Goal: Task Accomplishment & Management: Use online tool/utility

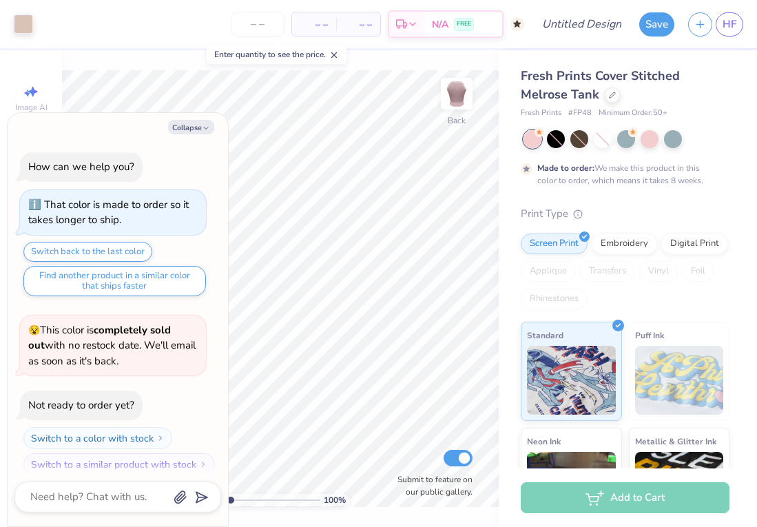
scroll to position [11, 0]
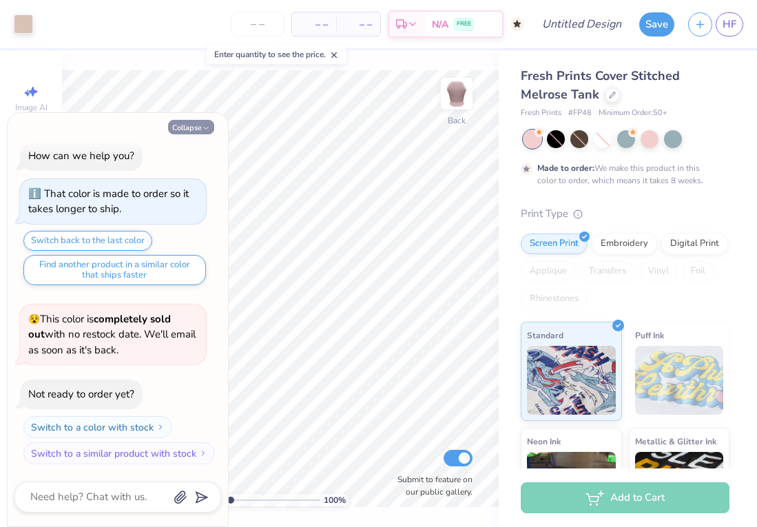
click at [203, 130] on icon "button" at bounding box center [206, 128] width 8 height 8
type textarea "x"
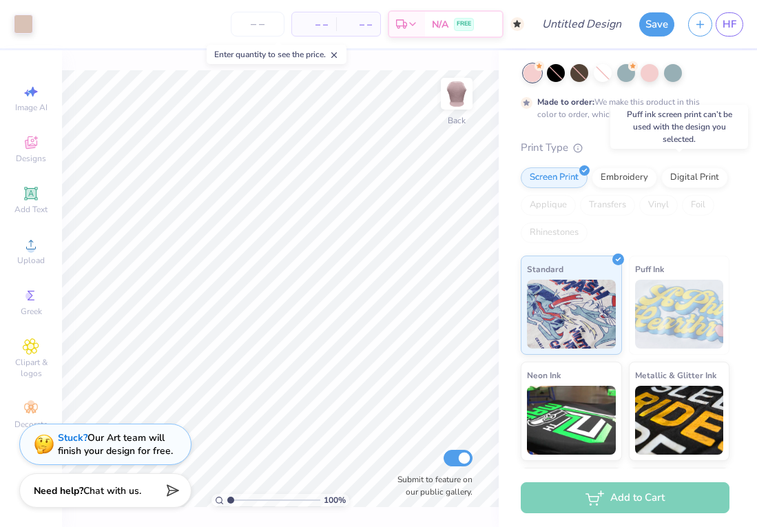
scroll to position [0, 0]
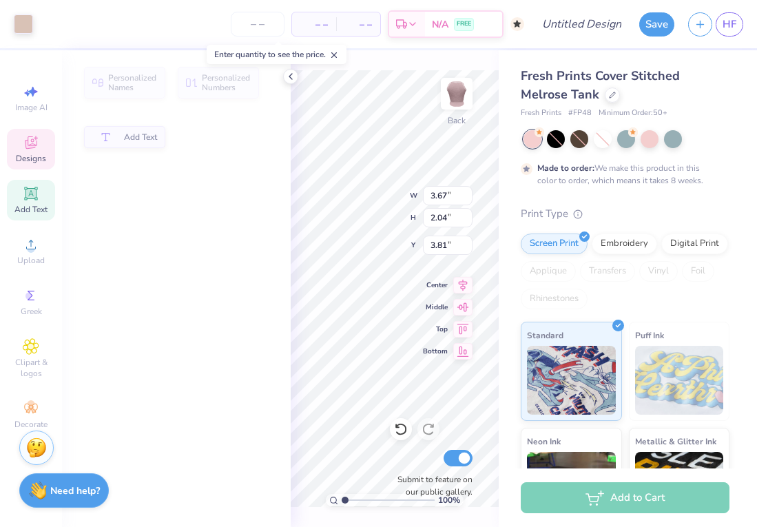
type input "3.67"
type input "2.04"
type input "3.81"
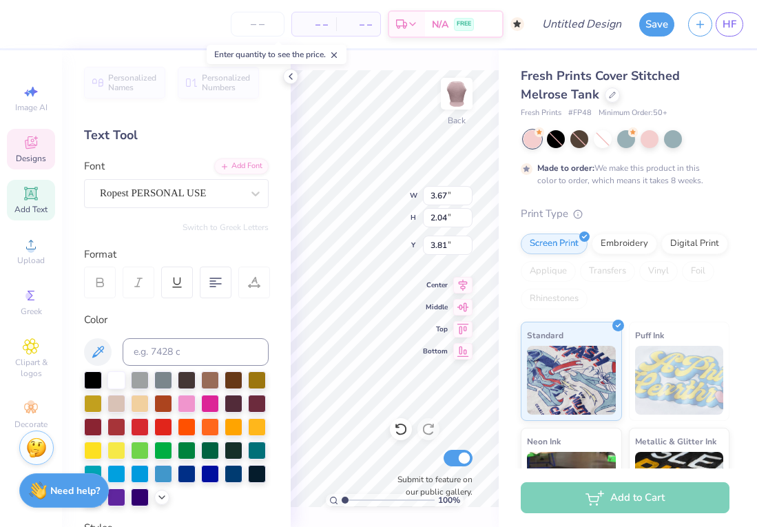
click at [210, 114] on div "Personalized Names Personalized Numbers Text Tool Add Font Font Ropest PERSONAL…" at bounding box center [176, 288] width 229 height 477
click at [141, 83] on span "Personalized Names" at bounding box center [132, 82] width 49 height 19
click at [225, 84] on span "Personalized Numbers" at bounding box center [226, 82] width 49 height 19
type input "2.89"
type input "1.90"
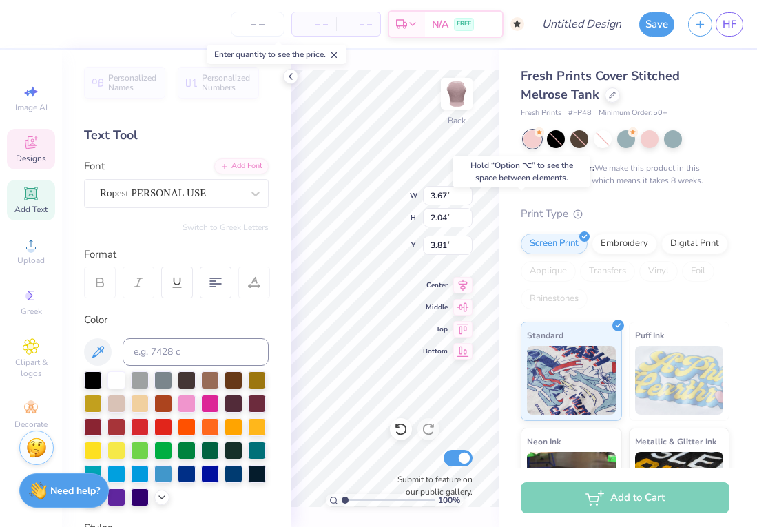
type input "4.90"
type textarea "Delta"
type textarea "Alpha"
type input "2.89"
type input "2.28"
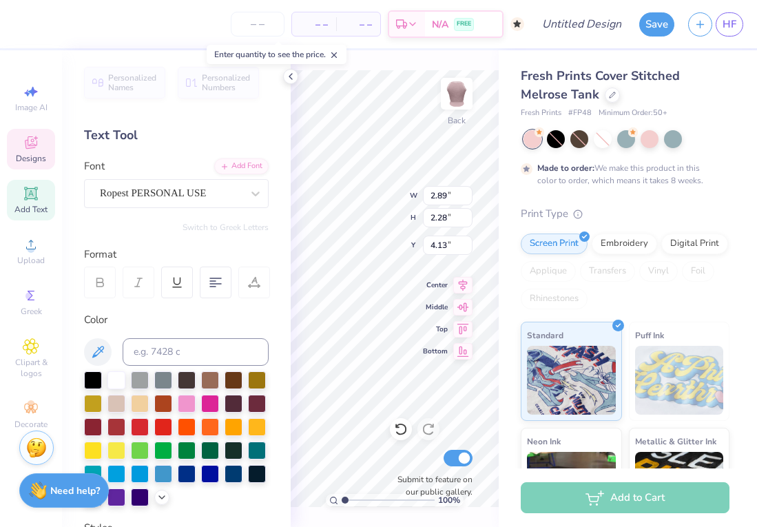
type input "4.13"
type input "3.67"
type input "1.88"
type input "3.62"
type input "5.77"
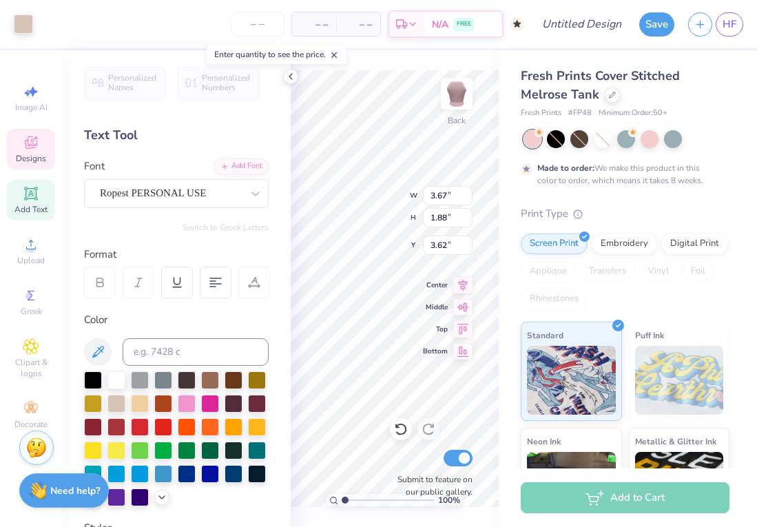
type input "5.08"
type input "2.96"
type input "7.03"
type input "6.19"
type input "1.85"
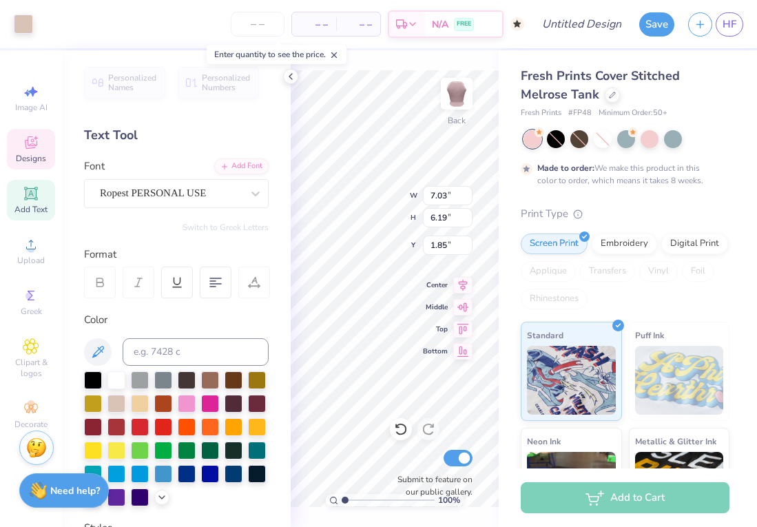
type input "1.86"
type input "2.89"
type input "2.28"
type input "4.13"
type input "3.67"
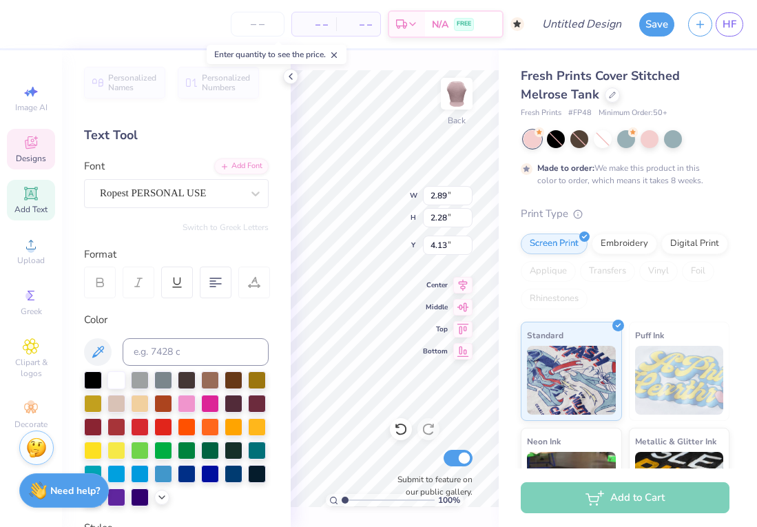
type input "1.88"
type input "3.07"
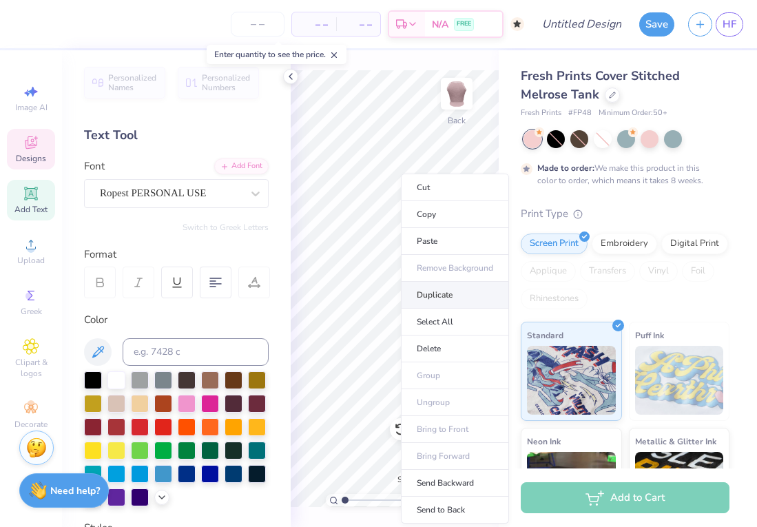
click at [433, 298] on li "Duplicate" at bounding box center [455, 295] width 108 height 27
type input "5.01"
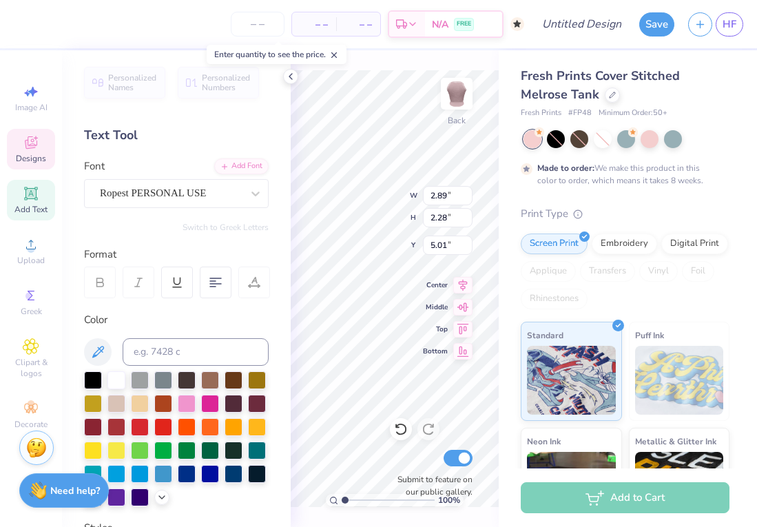
type textarea "Pi"
type input "7.82"
type input "6.88"
type input "1.37"
type input "3.67"
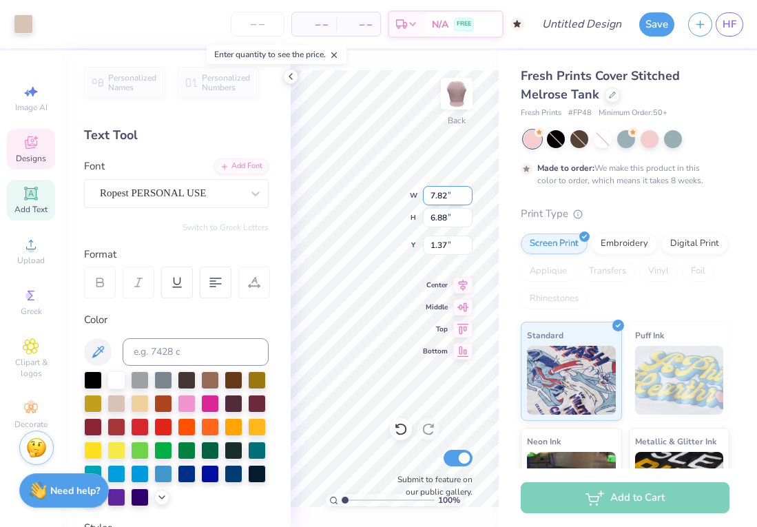
type input "1.88"
type input "3.07"
click at [188, 473] on div at bounding box center [187, 473] width 18 height 18
type input "3.67"
click at [192, 475] on div at bounding box center [187, 473] width 18 height 18
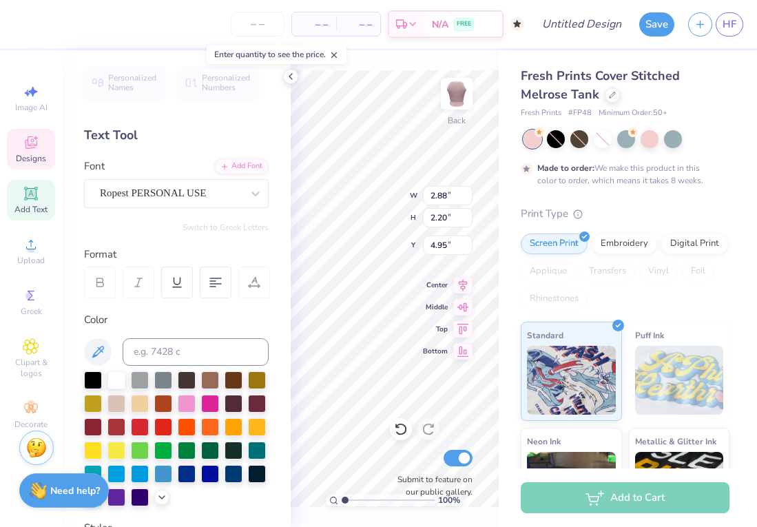
type input "4.95"
click at [187, 471] on div at bounding box center [187, 473] width 18 height 18
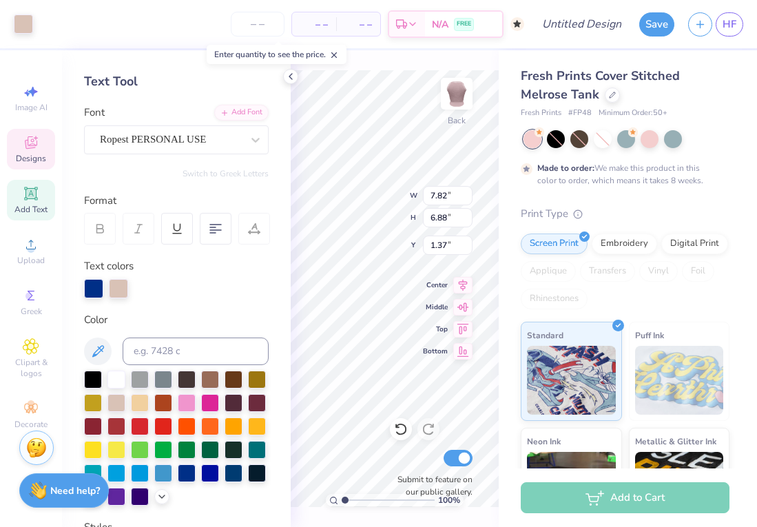
scroll to position [64, 0]
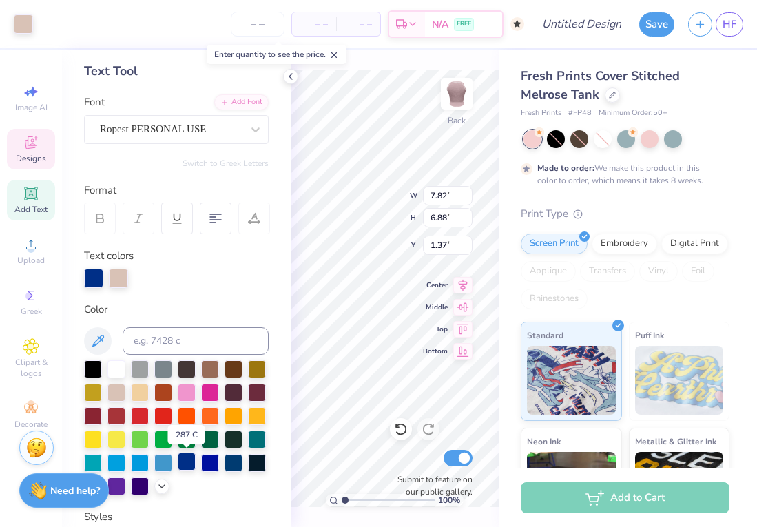
click at [187, 462] on div at bounding box center [187, 462] width 18 height 18
click at [187, 464] on div at bounding box center [187, 462] width 18 height 18
click at [187, 466] on div at bounding box center [187, 462] width 18 height 18
click at [188, 459] on div at bounding box center [187, 462] width 18 height 18
click at [91, 276] on div at bounding box center [93, 276] width 19 height 19
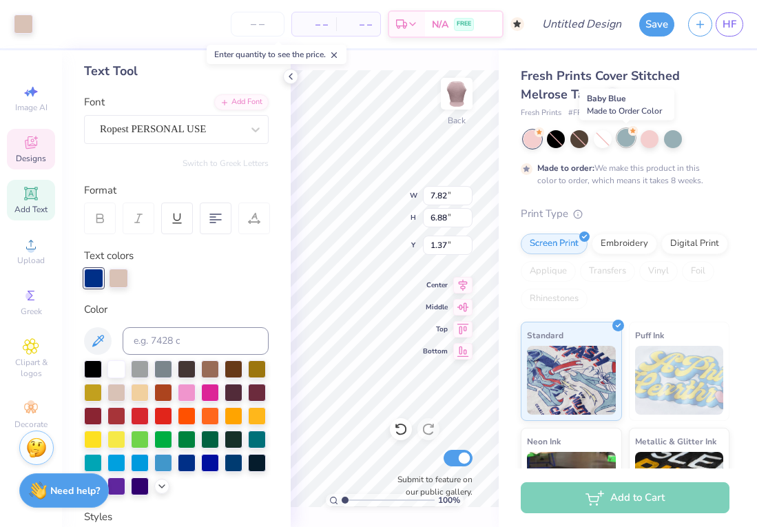
click at [628, 141] on div at bounding box center [626, 138] width 18 height 18
type input "2.38"
type input "1.82"
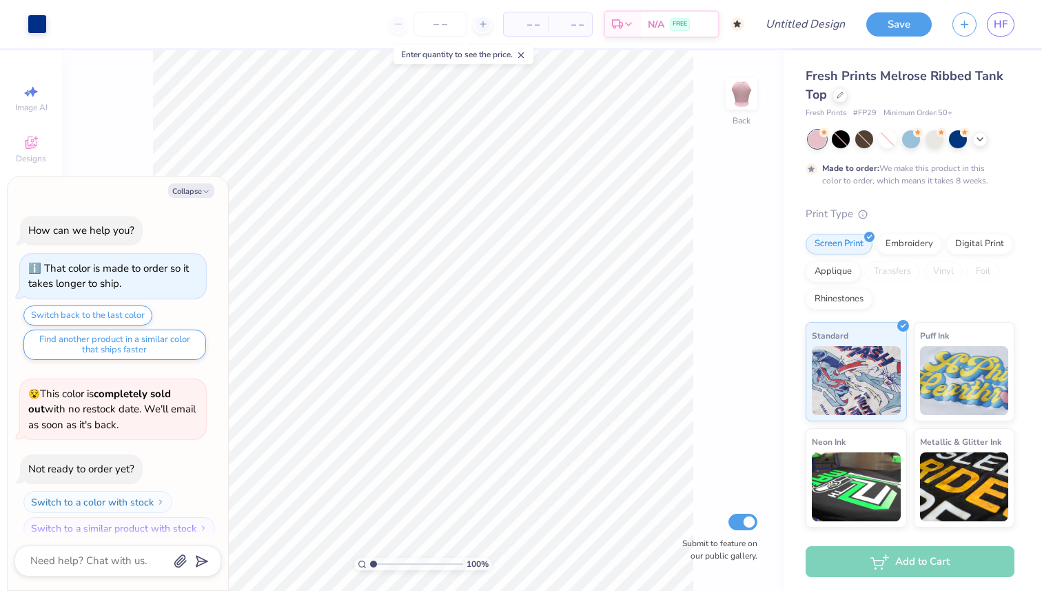
scroll to position [11, 0]
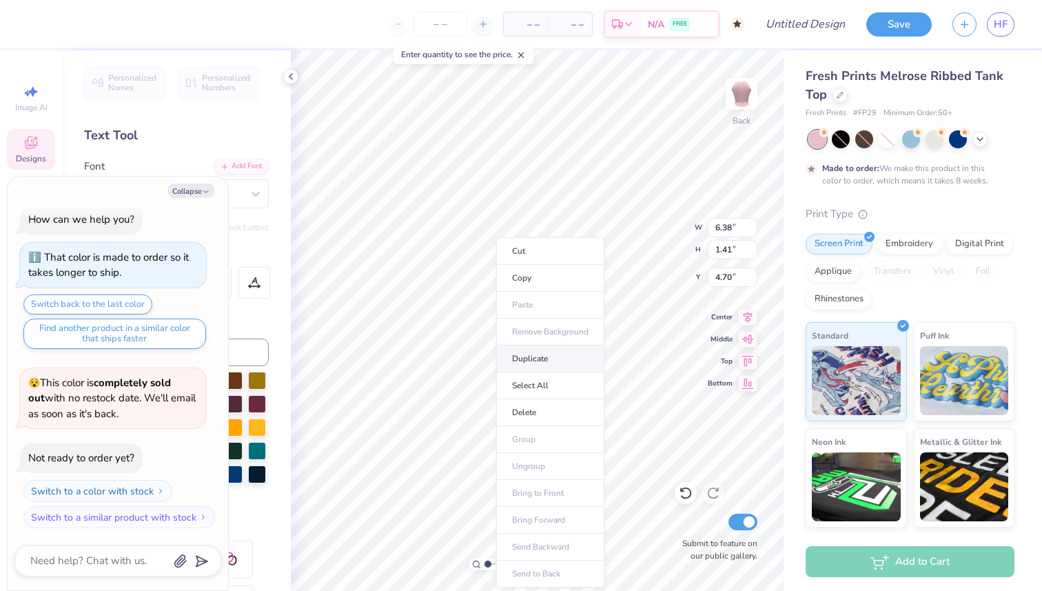
click at [537, 359] on li "Duplicate" at bounding box center [550, 358] width 108 height 27
type textarea "x"
type input "5.70"
type textarea "x"
type input "6.39"
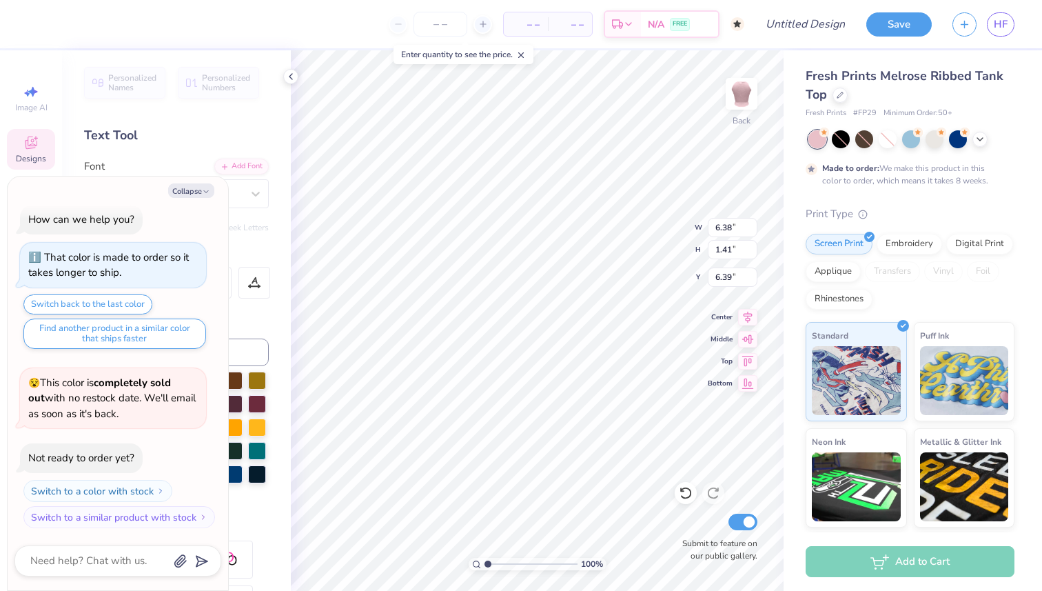
type textarea "x"
type textarea "Zeta"
type textarea "x"
type textarea "Zet"
type textarea "x"
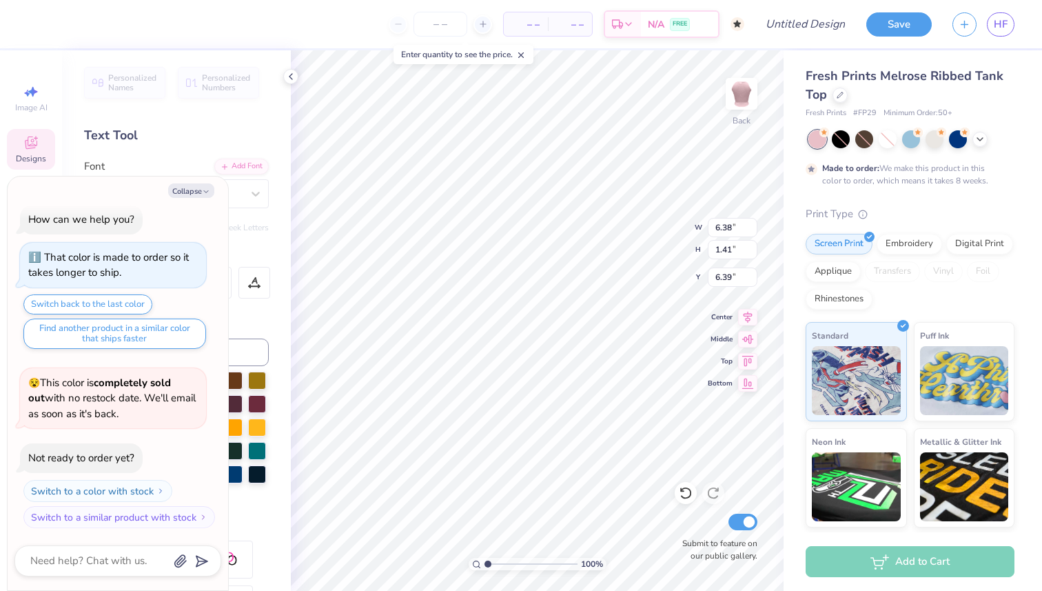
type textarea "Ze"
type textarea "x"
type textarea "Z"
type textarea "x"
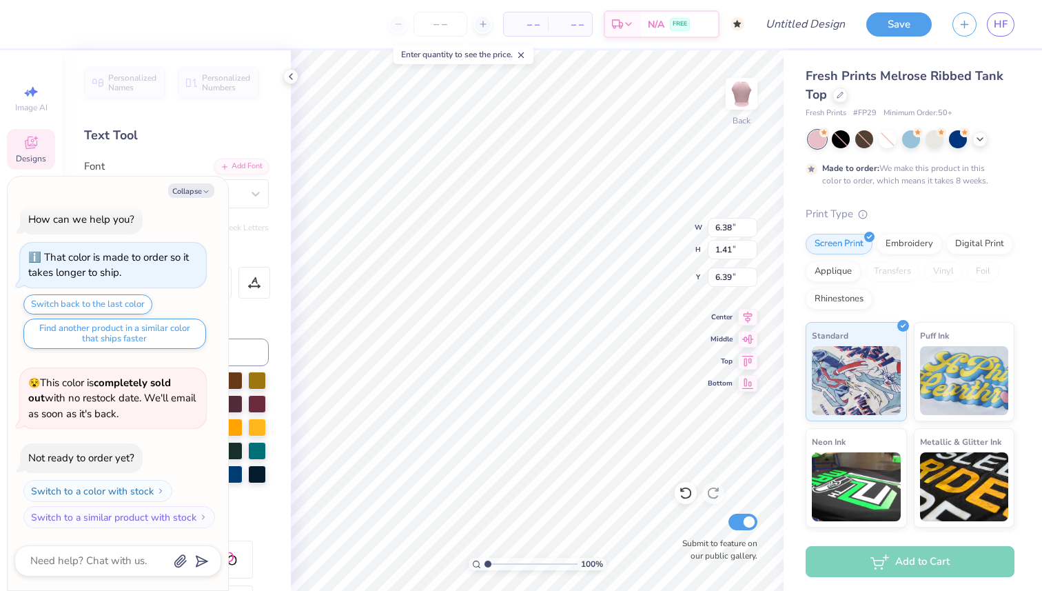
type textarea "x"
type textarea "f"
type textarea "x"
type textarea "ff"
type textarea "x"
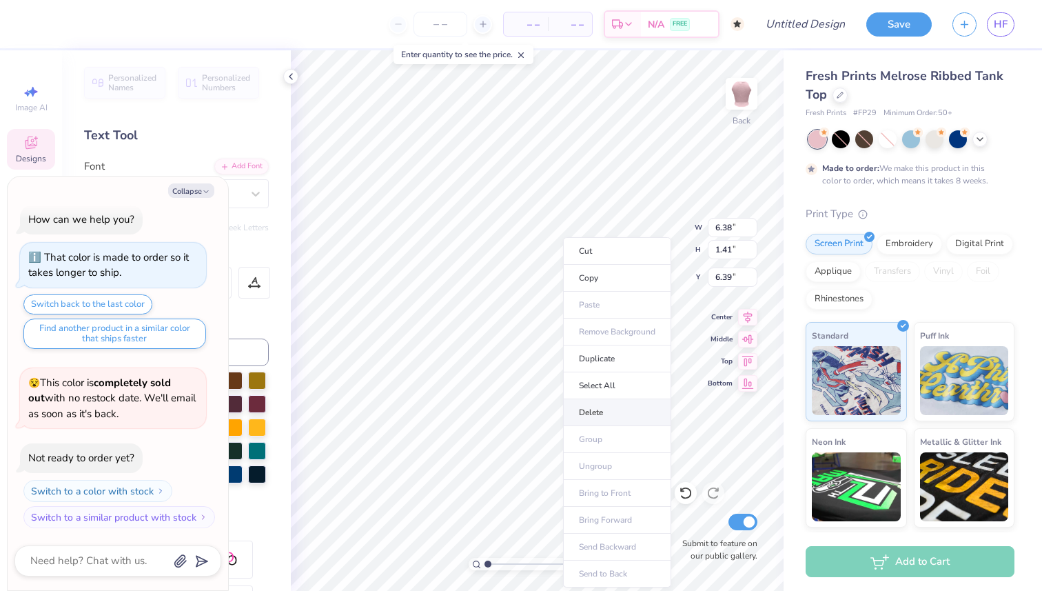
type input "1.44"
type input "0.63"
type input "6.80"
click at [602, 406] on li "Delete" at bounding box center [617, 412] width 108 height 27
type textarea "x"
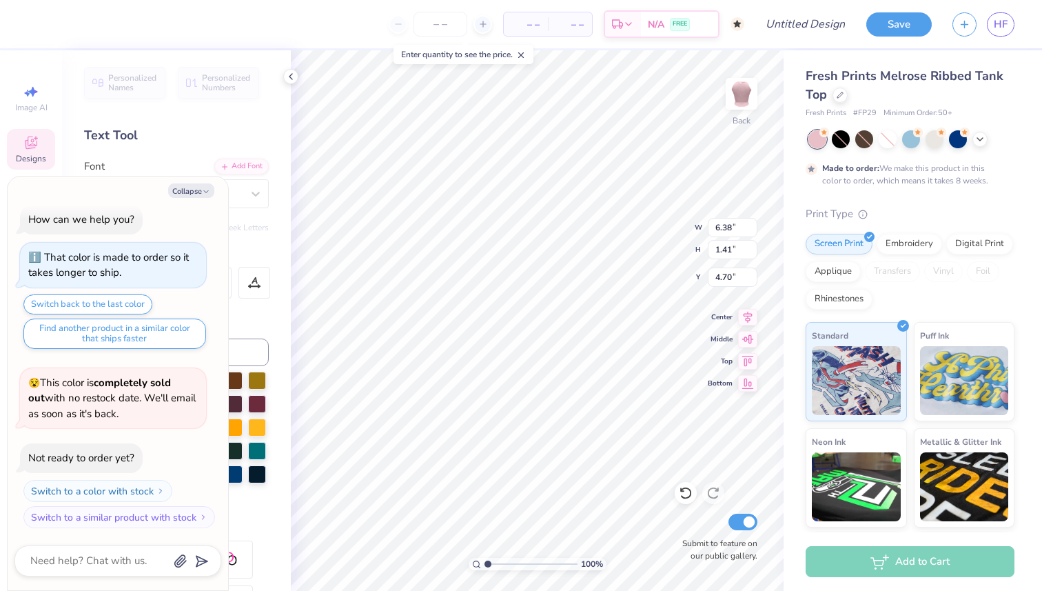
type textarea "ADelta Zeta"
type textarea "x"
type textarea "AlDelta Zeta"
type textarea "x"
type textarea "AlpDelta Zeta"
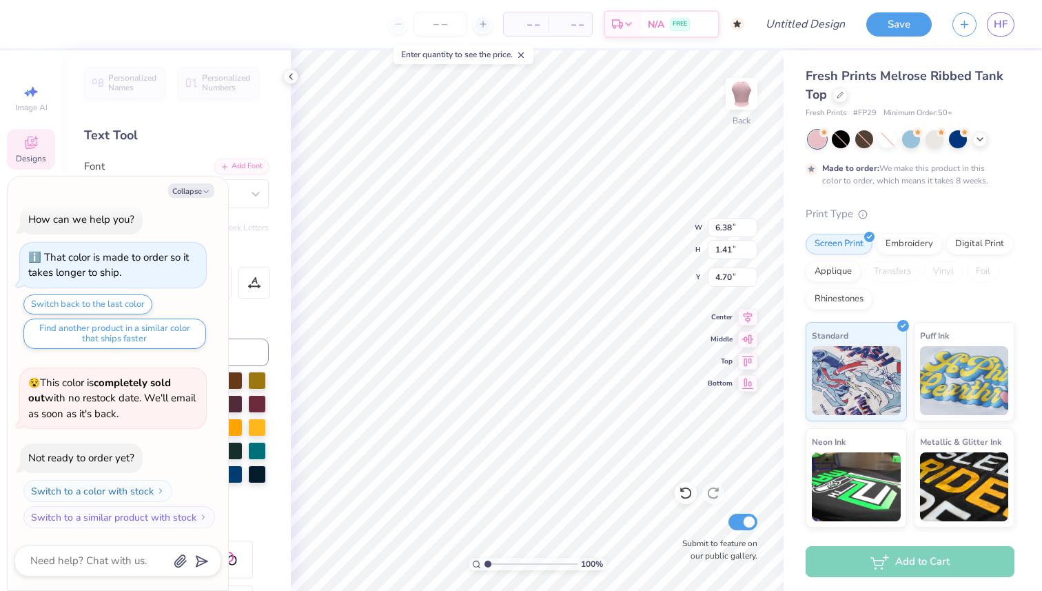
scroll to position [0, 0]
type textarea "x"
type textarea "AlphDelta Zeta"
type textarea "x"
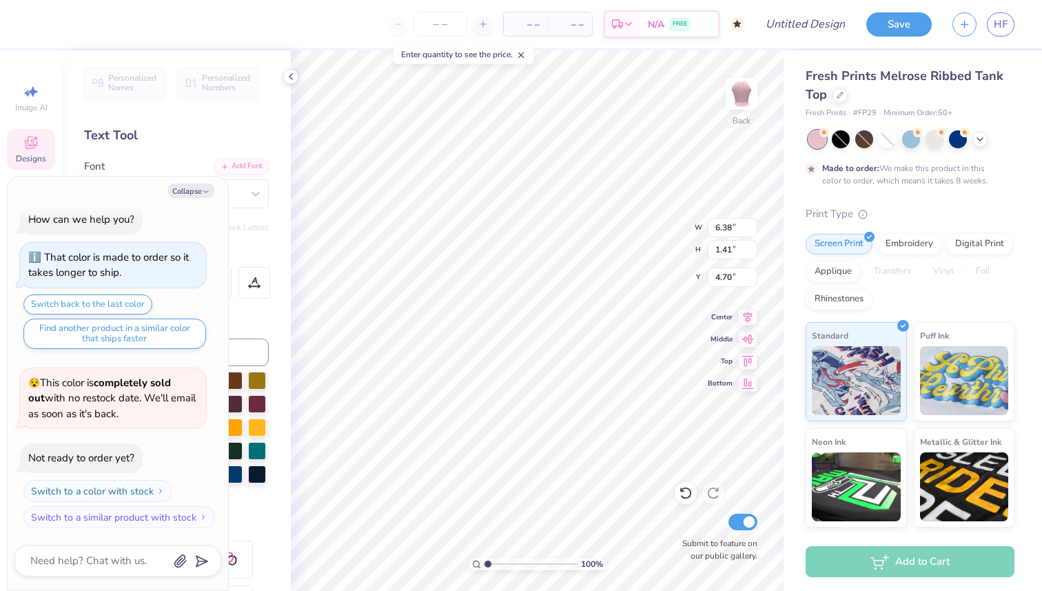
type textarea "AlphaDelta Zeta"
type textarea "x"
type textarea "AlphaDelta"
type textarea "x"
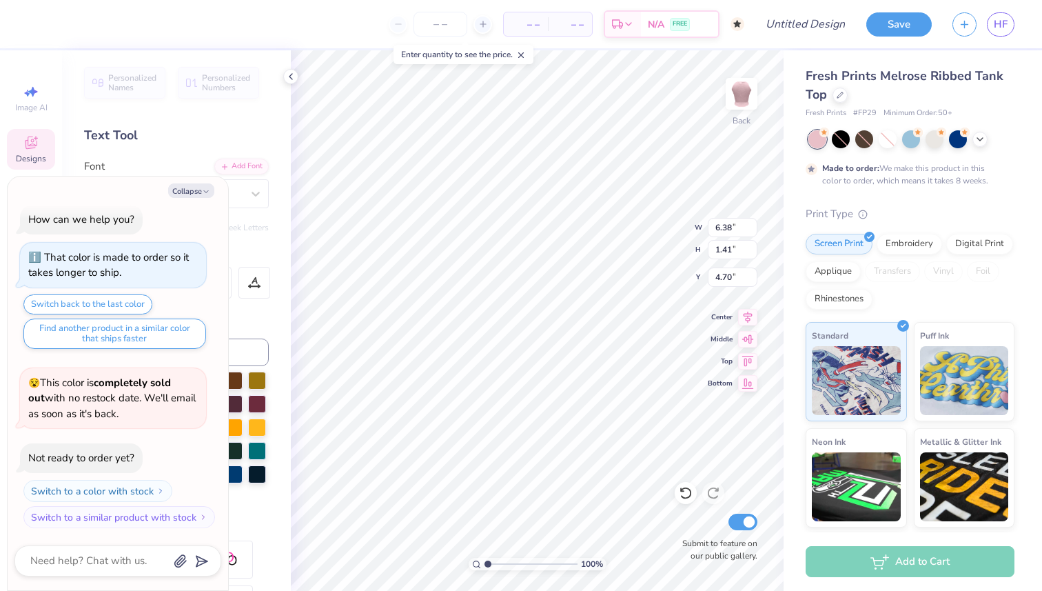
type textarea "AlphaDelta"
type textarea "x"
type textarea "AlphaDelta P"
type textarea "x"
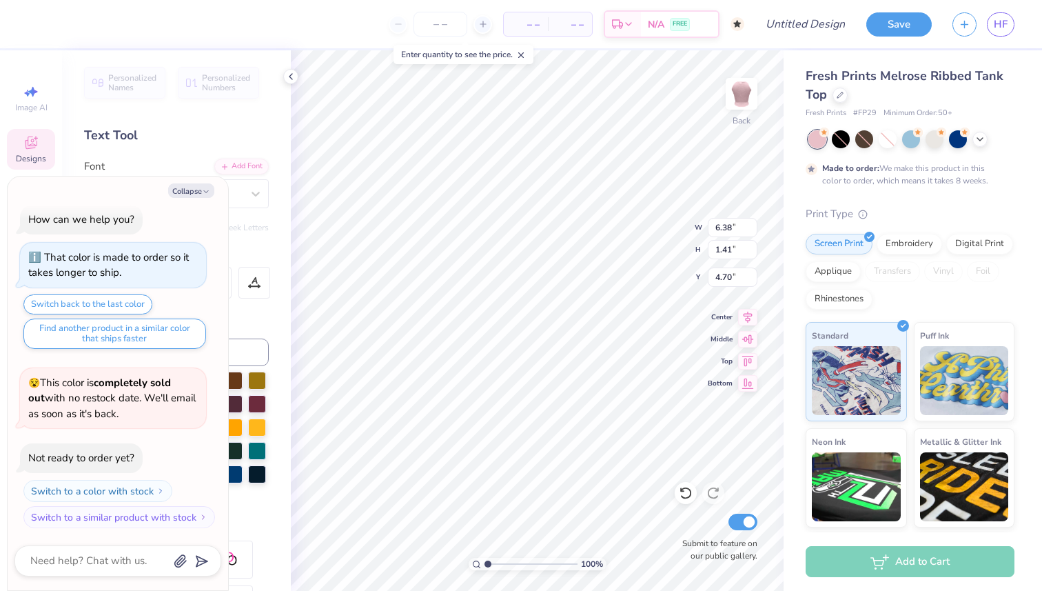
type textarea "AlphaDelta Pi"
type textarea "x"
type textarea "AlphaDelta Pi"
type textarea "x"
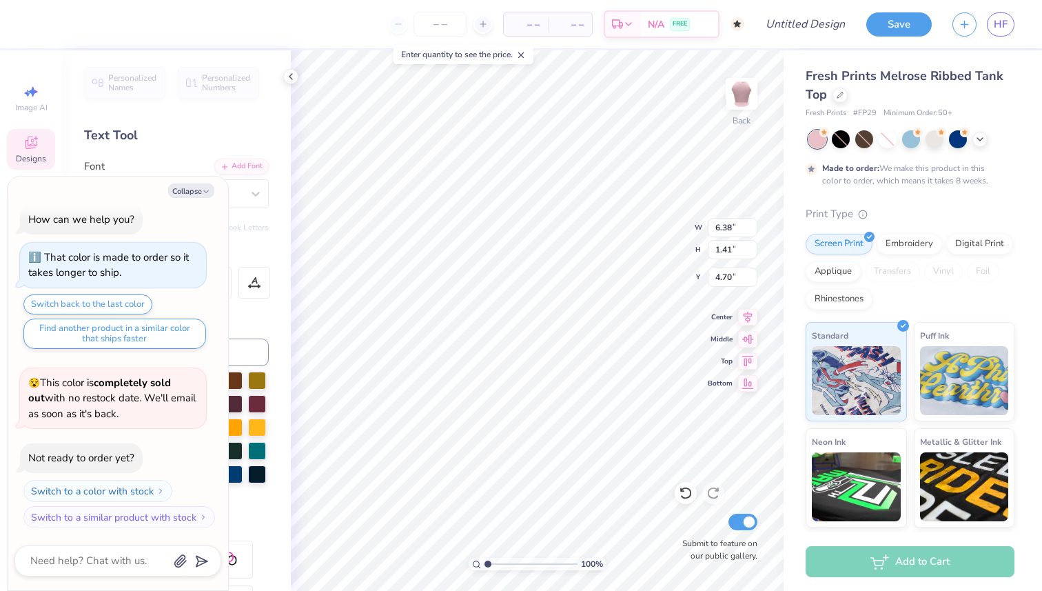
type textarea "Alpha Delta Pi"
type textarea "x"
type input "5.21"
type textarea "x"
type input "5.33"
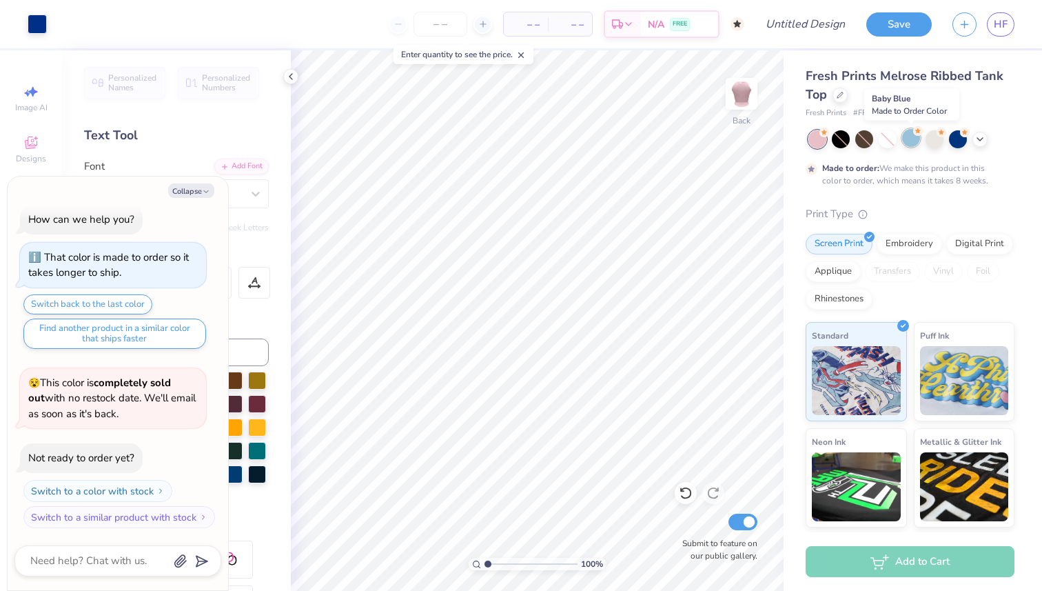
click at [907, 137] on div at bounding box center [911, 138] width 18 height 18
click at [978, 141] on icon at bounding box center [979, 137] width 11 height 11
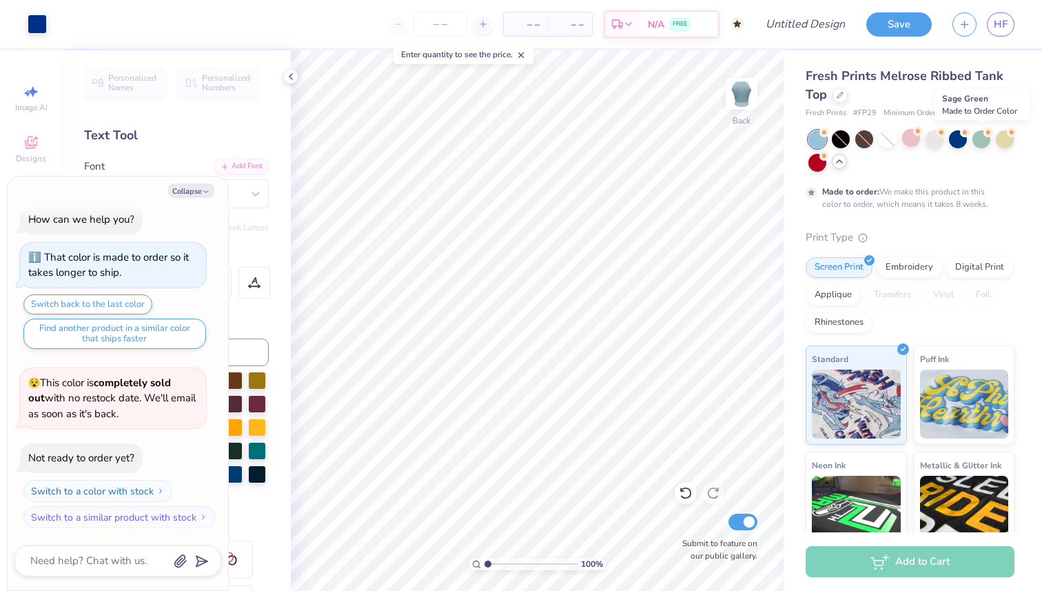
click at [978, 141] on div at bounding box center [981, 139] width 18 height 18
click at [935, 140] on div at bounding box center [934, 138] width 18 height 18
click at [194, 190] on button "Collapse" at bounding box center [191, 190] width 46 height 14
type textarea "x"
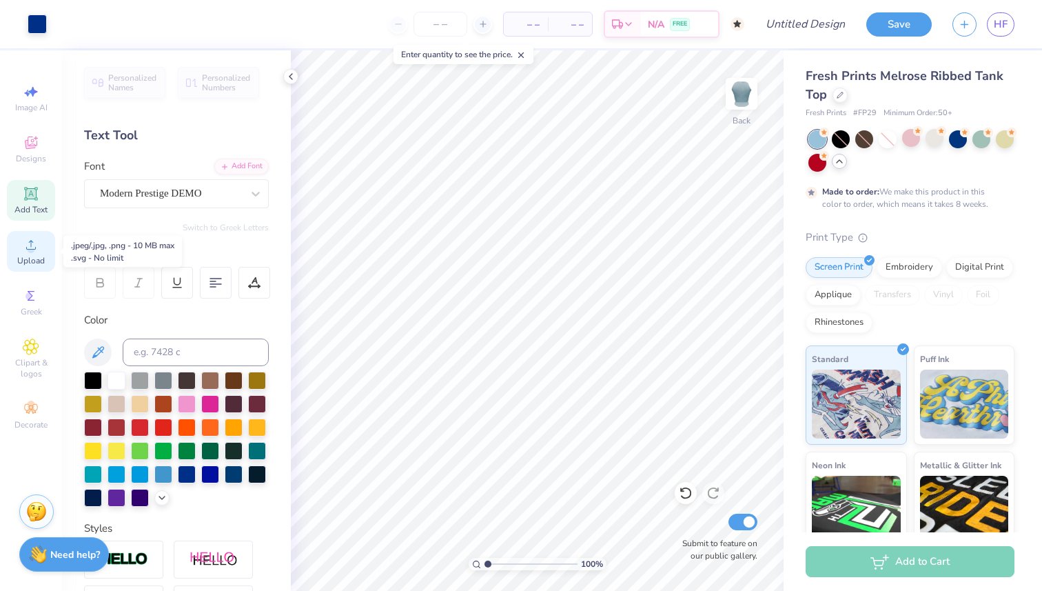
click at [29, 258] on span "Upload" at bounding box center [31, 260] width 28 height 11
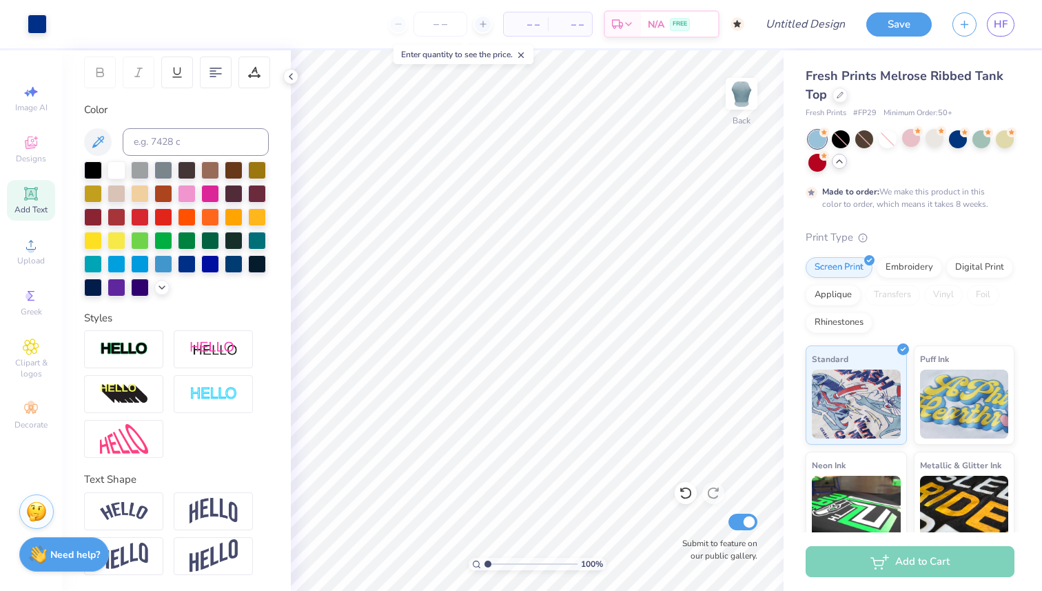
scroll to position [0, 0]
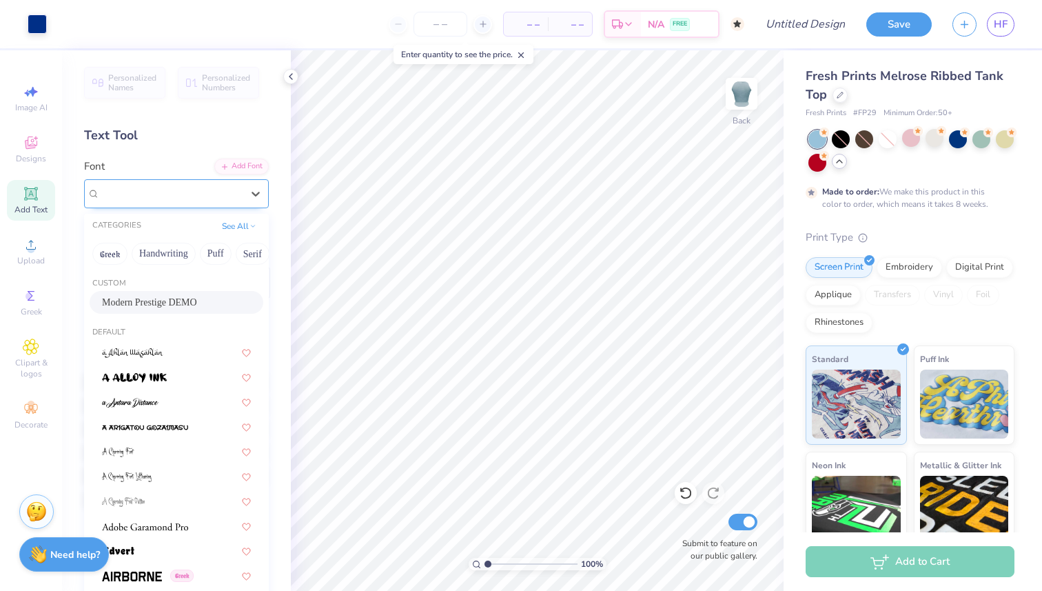
click at [226, 203] on div "Modern Prestige DEMO" at bounding box center [171, 193] width 145 height 21
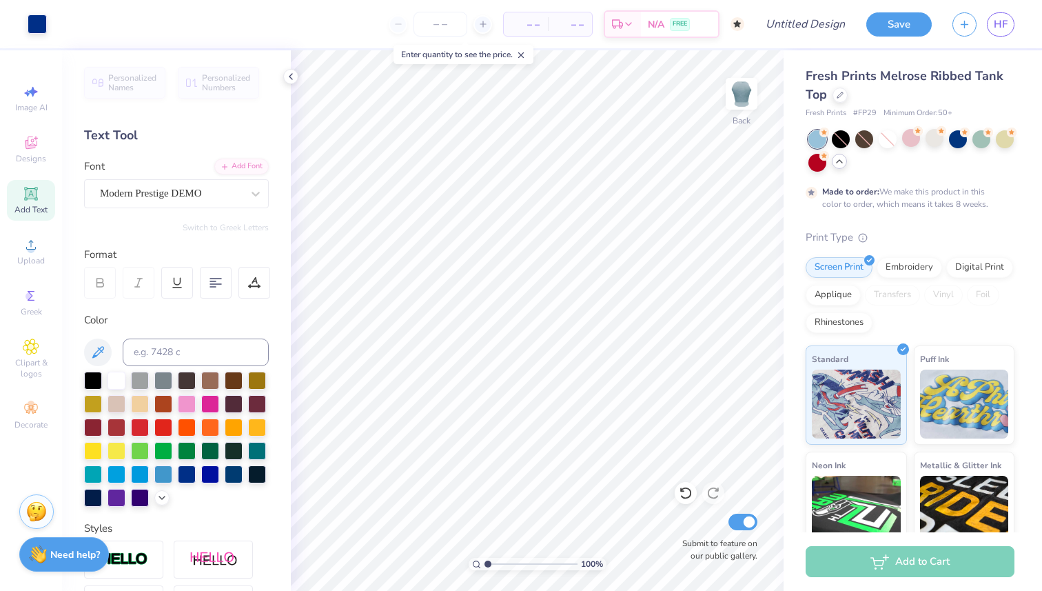
click at [206, 149] on div "Personalized Names Personalized Numbers Text Tool Add Font Font Modern Prestige…" at bounding box center [176, 320] width 229 height 540
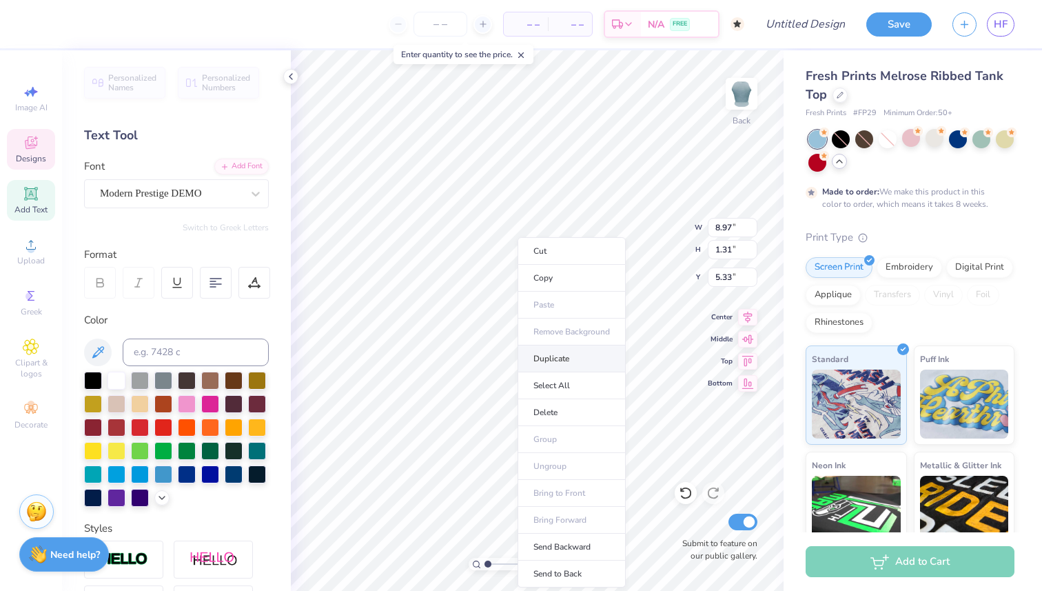
click at [560, 358] on li "Duplicate" at bounding box center [571, 358] width 108 height 27
type input "6.33"
type textarea "A"
type textarea "Coastal Cowgirl Chapter Retreat"
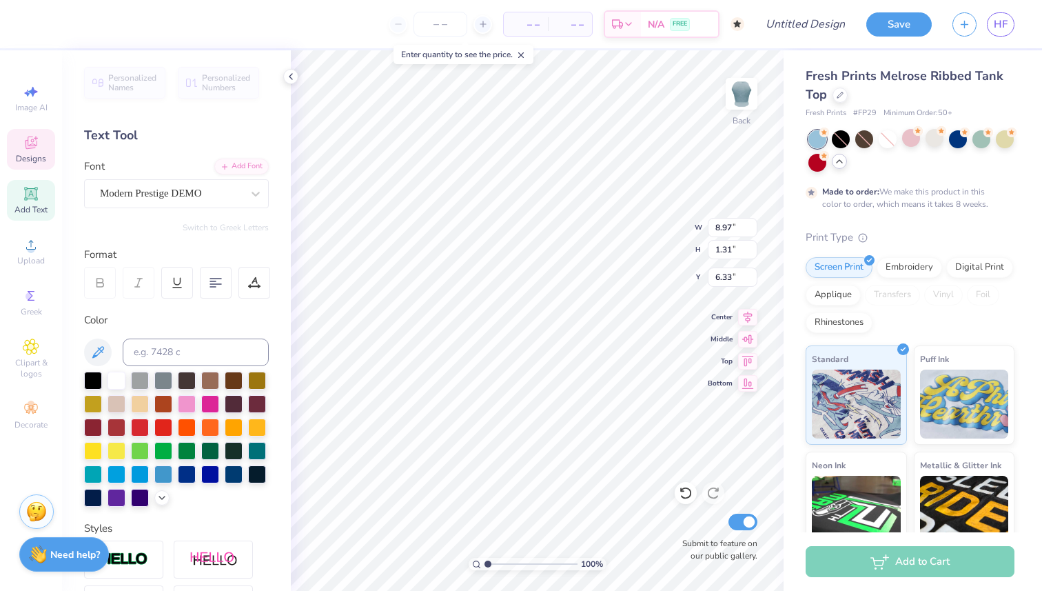
scroll to position [1, 3]
type input "5.55"
type textarea "Coastal CowgirlChapter Retreat"
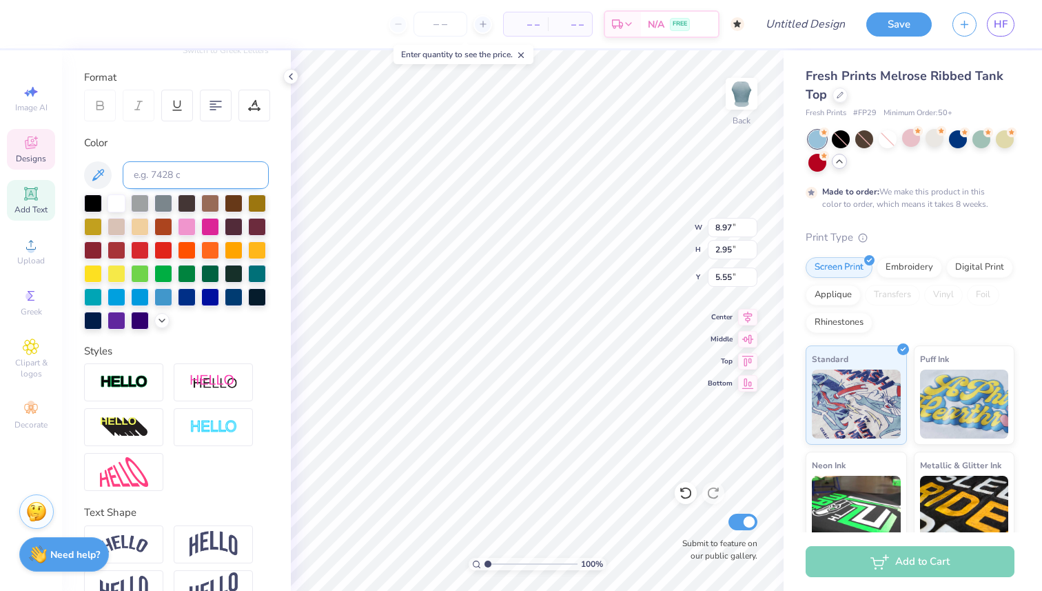
scroll to position [210, 0]
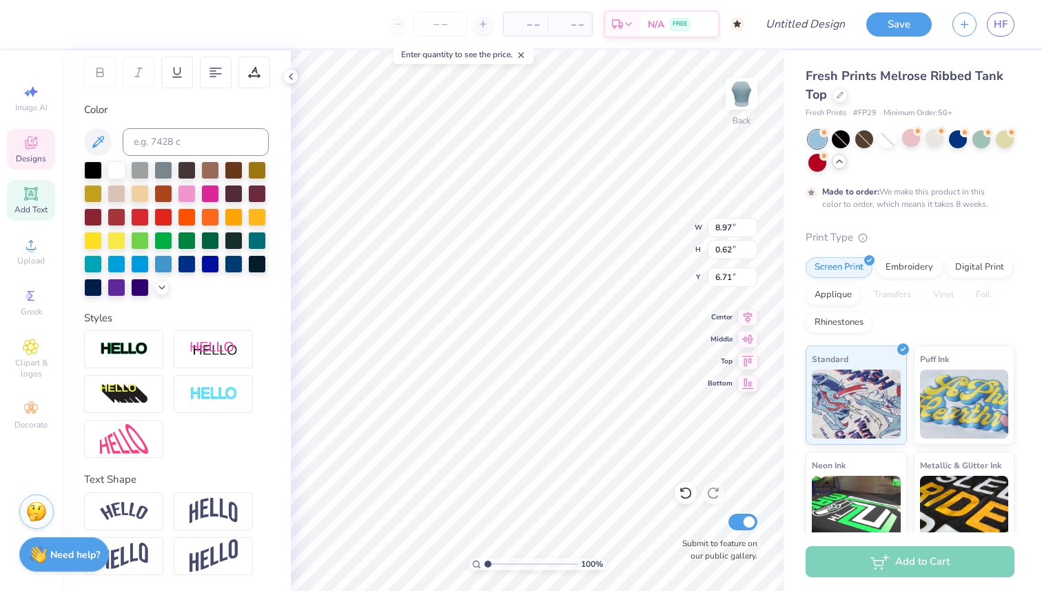
type input "6.87"
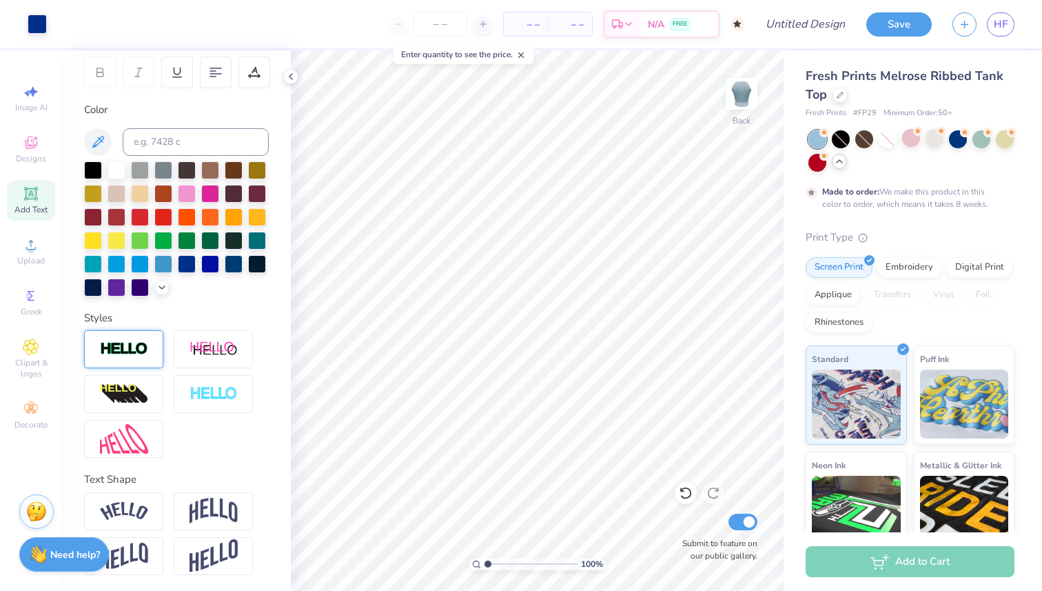
scroll to position [0, 0]
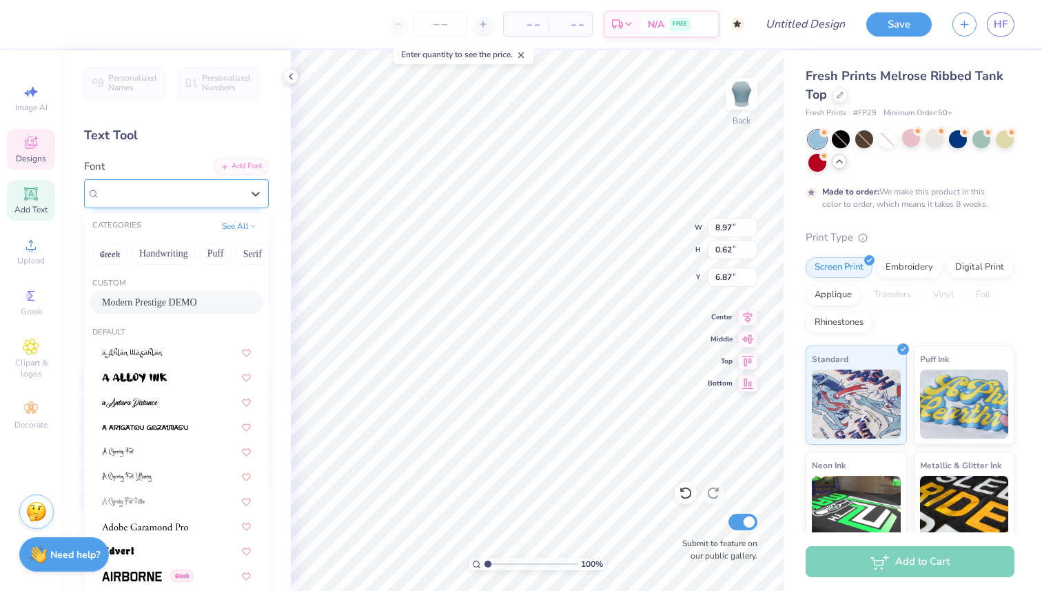
click at [180, 198] on div "Modern Prestige DEMO" at bounding box center [171, 193] width 145 height 21
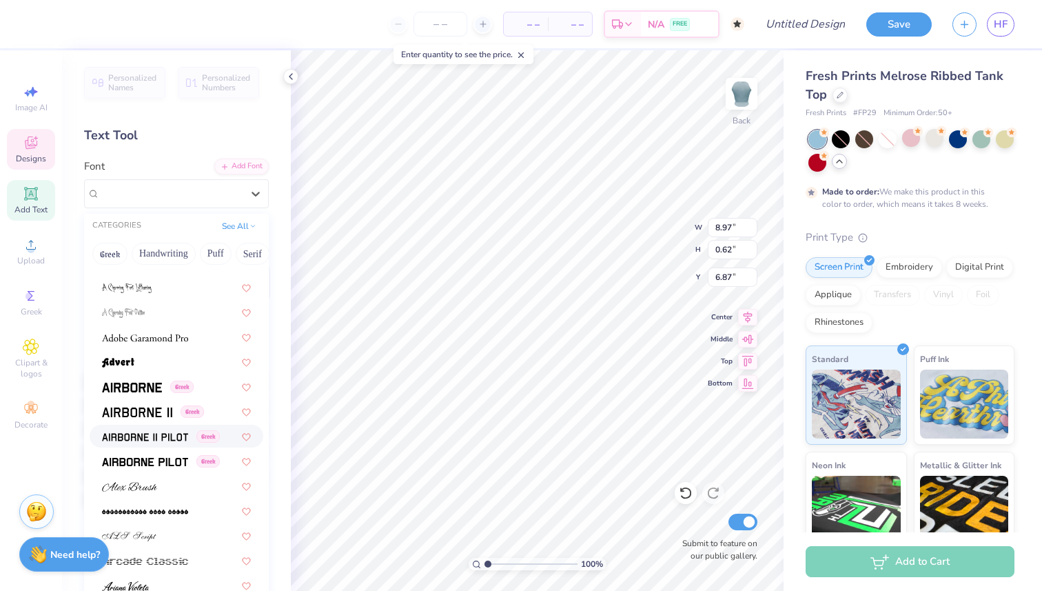
scroll to position [199, 0]
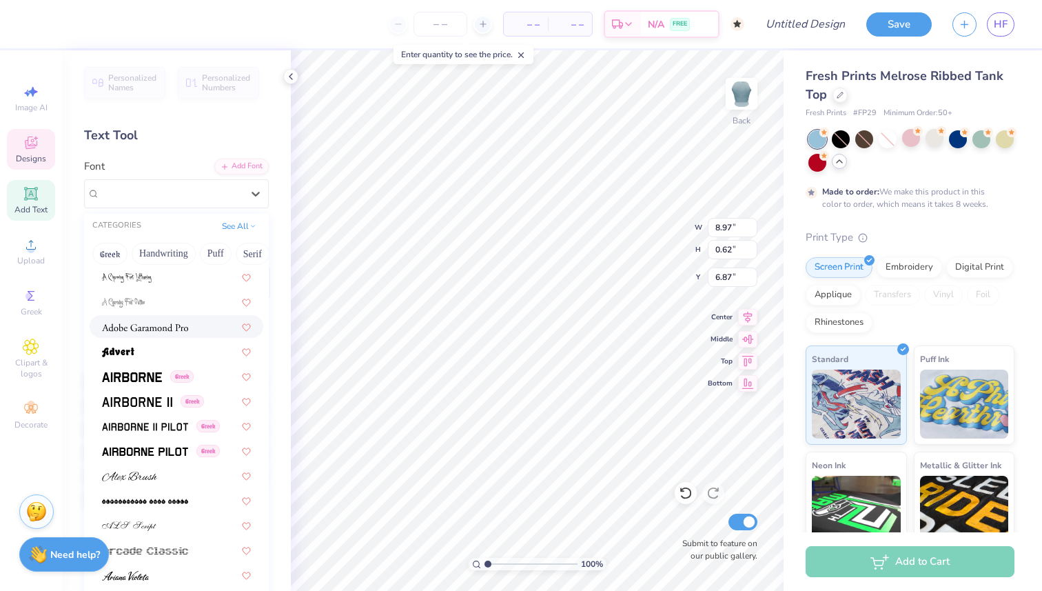
click at [181, 327] on img at bounding box center [145, 327] width 86 height 10
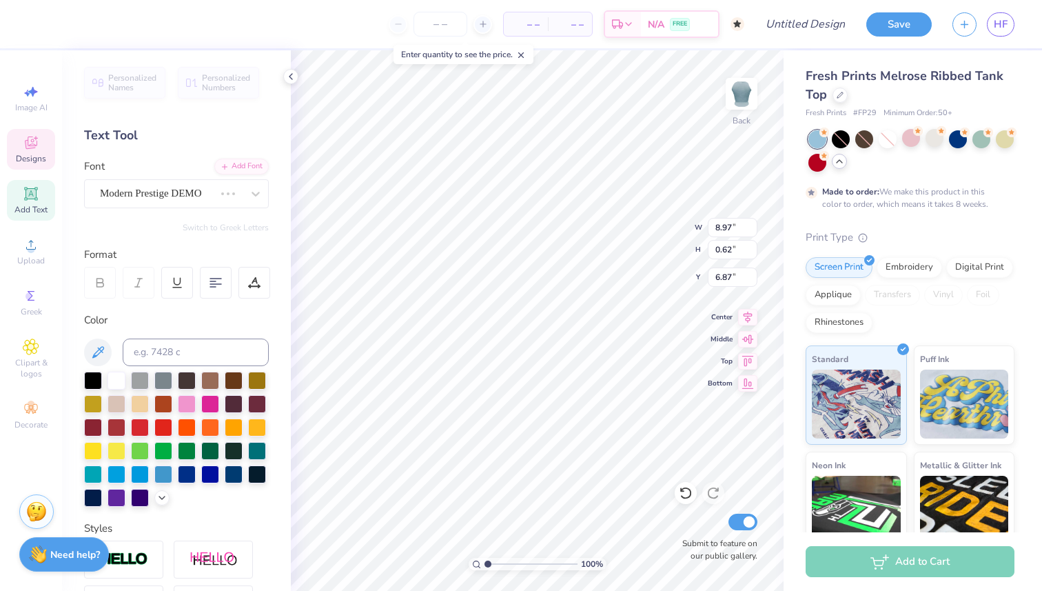
type input "0.71"
type input "6.83"
type textarea "Coastal Cowgirl Chapter Retreat"
click at [188, 195] on div "Adobe Garamond Pro" at bounding box center [171, 193] width 145 height 21
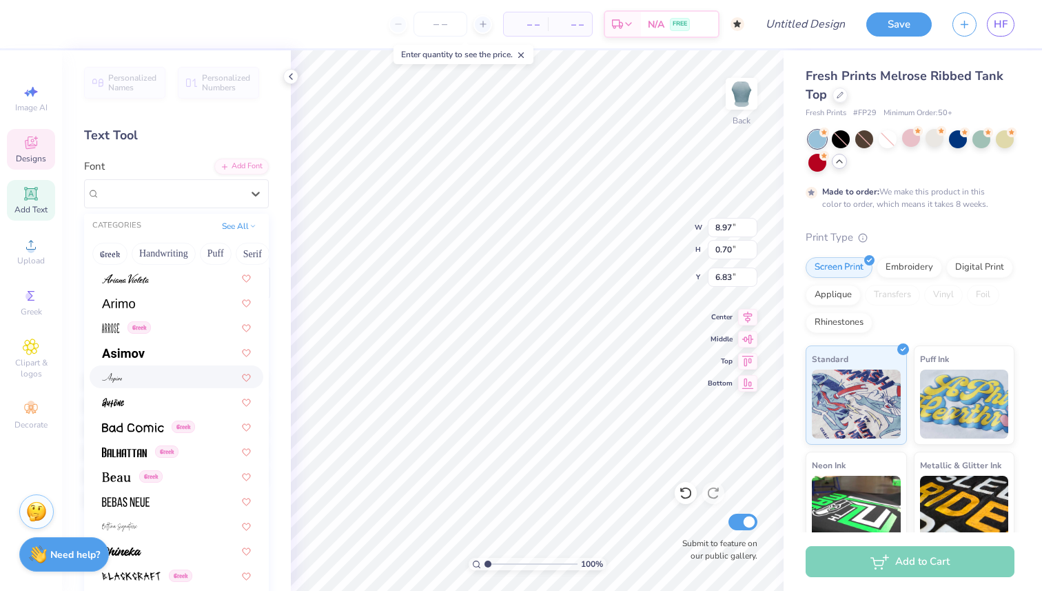
scroll to position [498, 0]
click at [145, 429] on img at bounding box center [133, 426] width 62 height 10
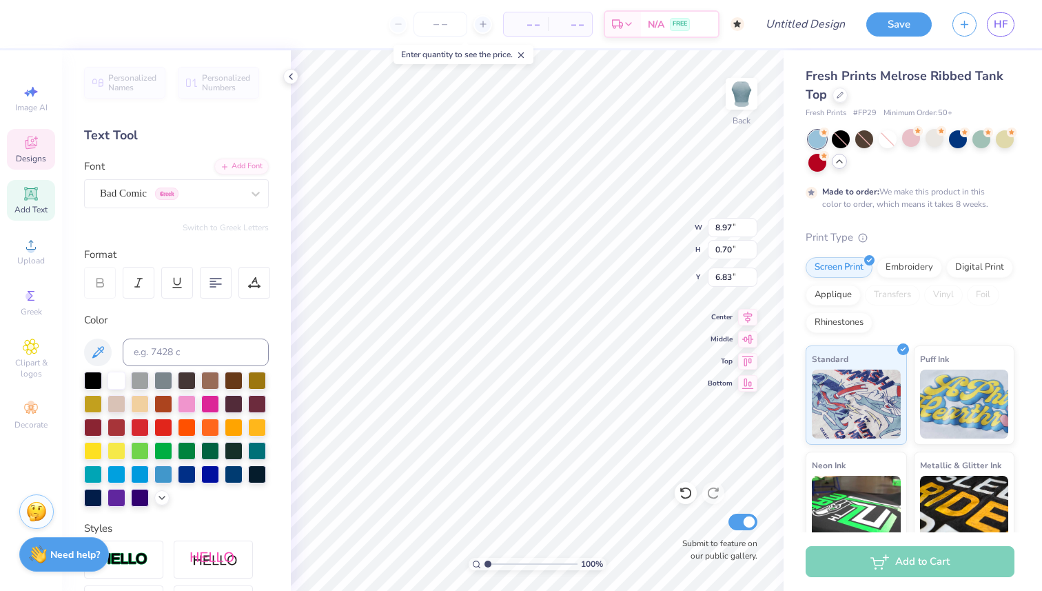
type input "0.60"
type input "6.88"
click at [172, 198] on div "Bad Comic Greek" at bounding box center [171, 193] width 145 height 21
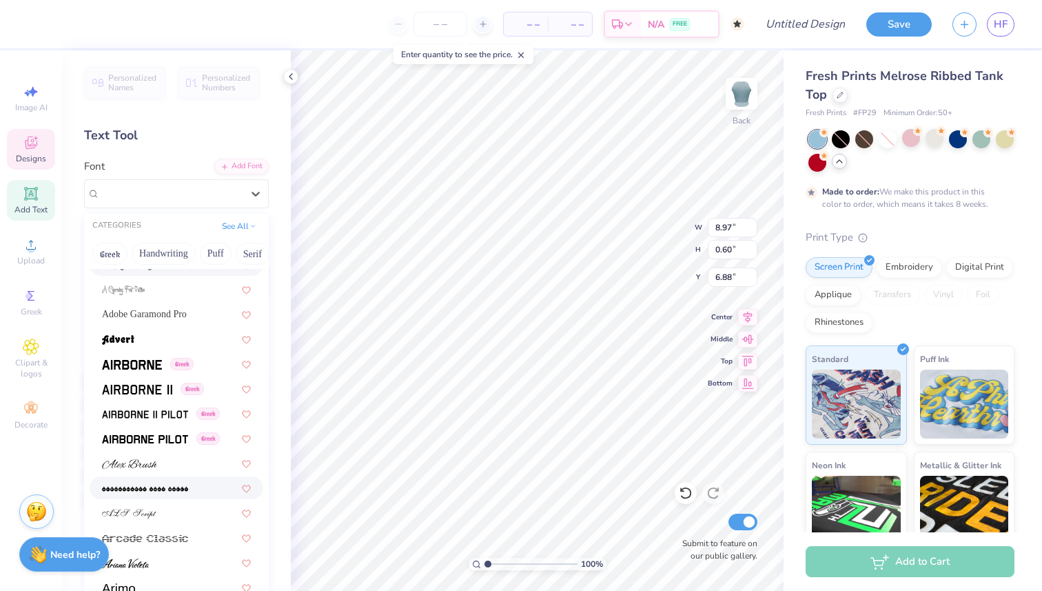
scroll to position [201, 0]
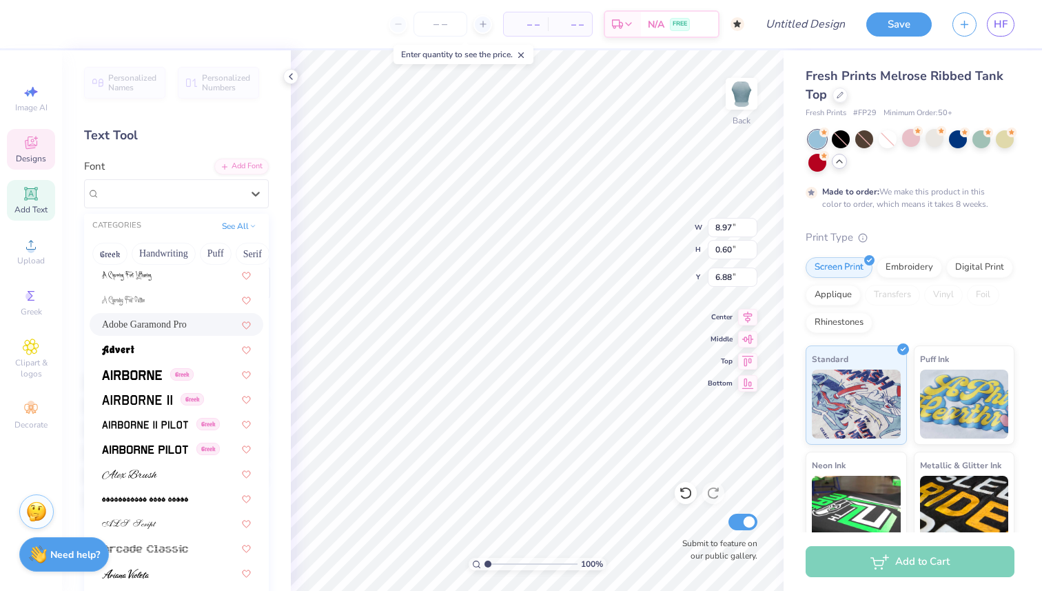
click at [172, 327] on span "Adobe Garamond Pro" at bounding box center [144, 324] width 85 height 14
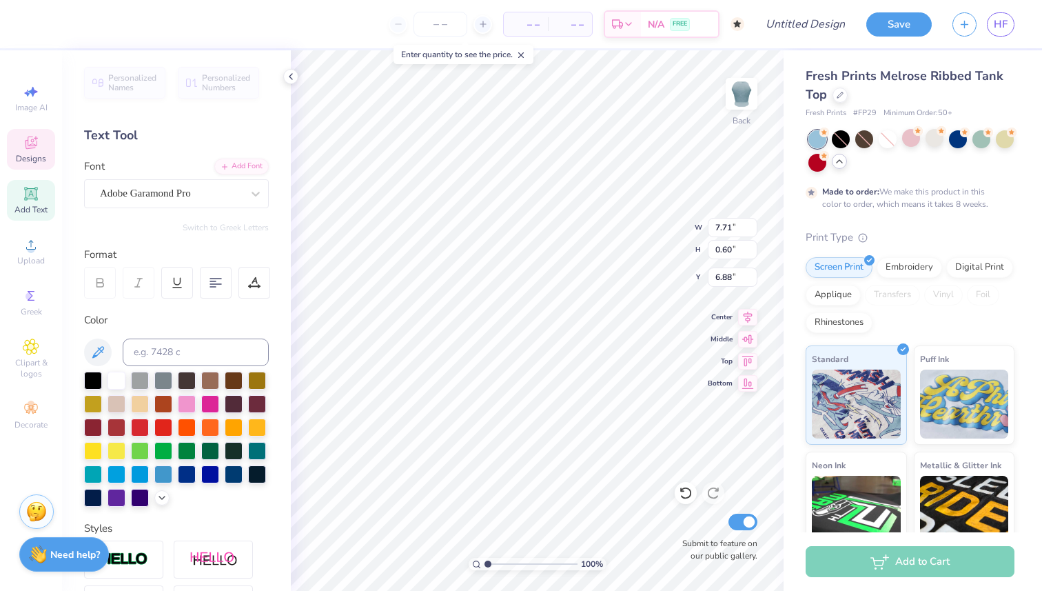
type input "7.71"
type textarea "Chapter Retreat Fall 2025"
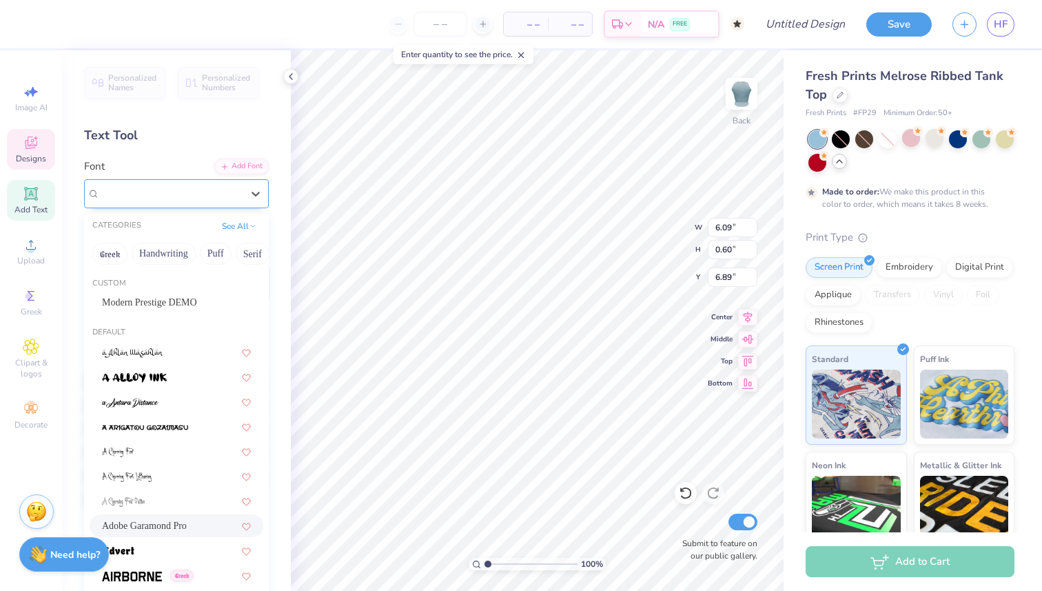
click at [166, 194] on div "Adobe Garamond Pro" at bounding box center [171, 193] width 145 height 21
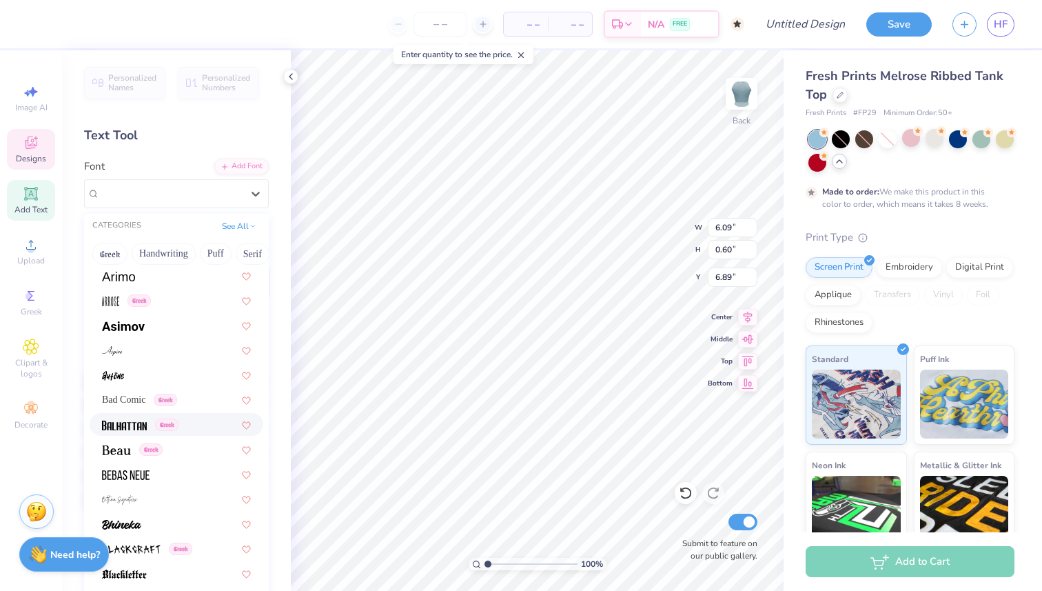
scroll to position [525, 0]
click at [192, 305] on div "Greek" at bounding box center [177, 298] width 174 height 23
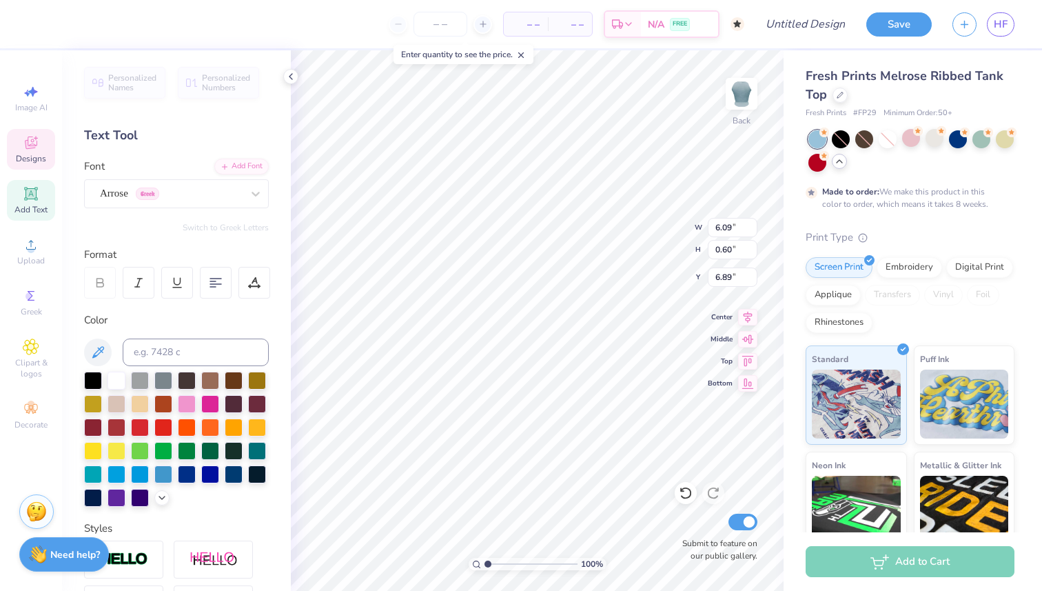
type input "4.42"
type input "0.57"
type input "6.90"
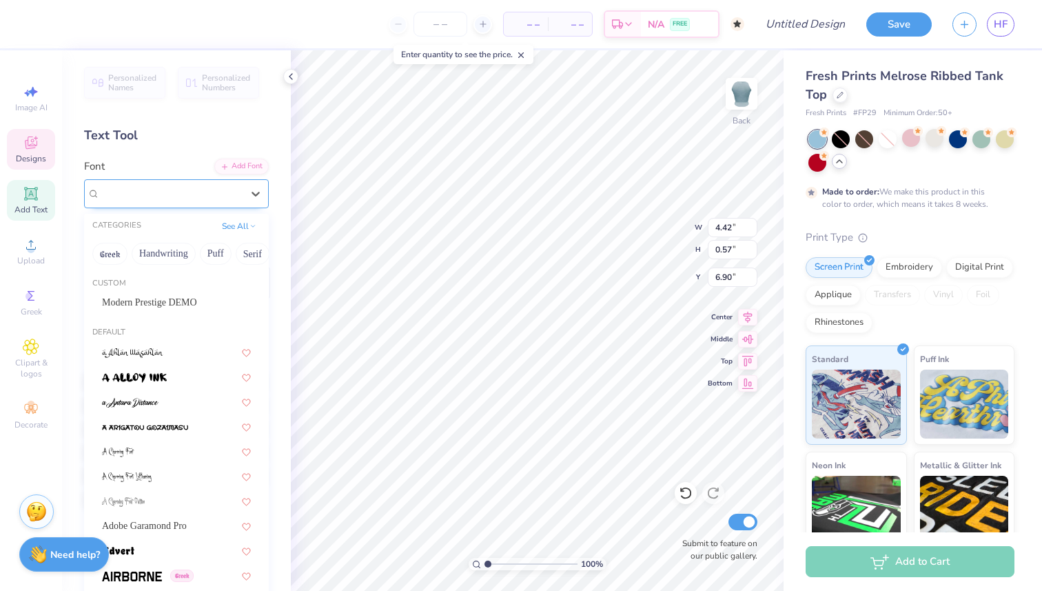
click at [183, 195] on div "Arrose Greek" at bounding box center [171, 193] width 145 height 21
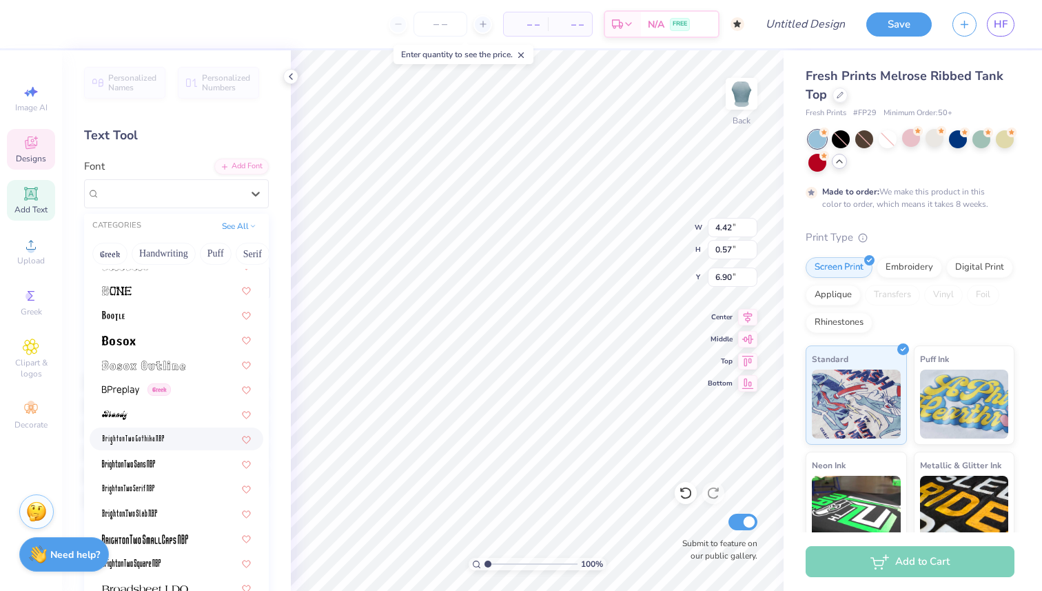
scroll to position [932, 0]
click at [190, 392] on div "Greek" at bounding box center [176, 387] width 149 height 14
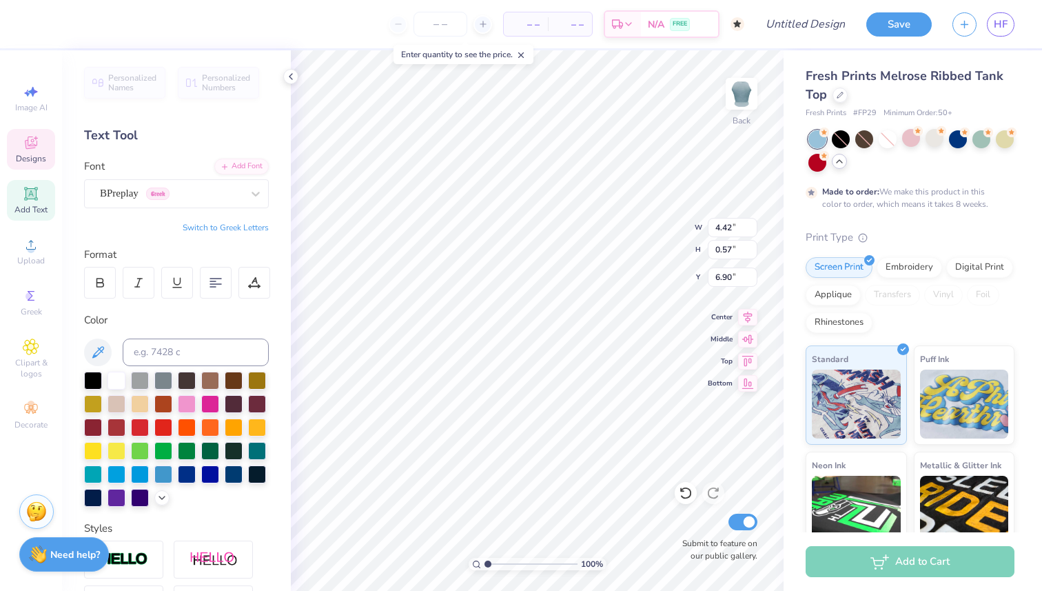
type input "7.10"
type input "0.62"
type input "6.87"
click at [164, 193] on div "BPreplay Greek" at bounding box center [171, 193] width 145 height 21
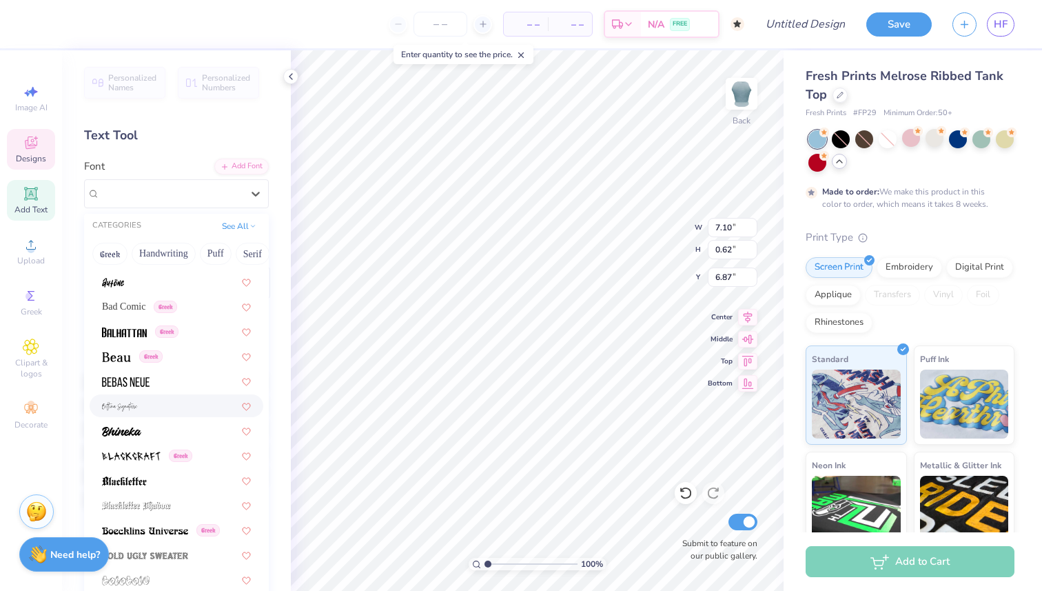
scroll to position [620, 0]
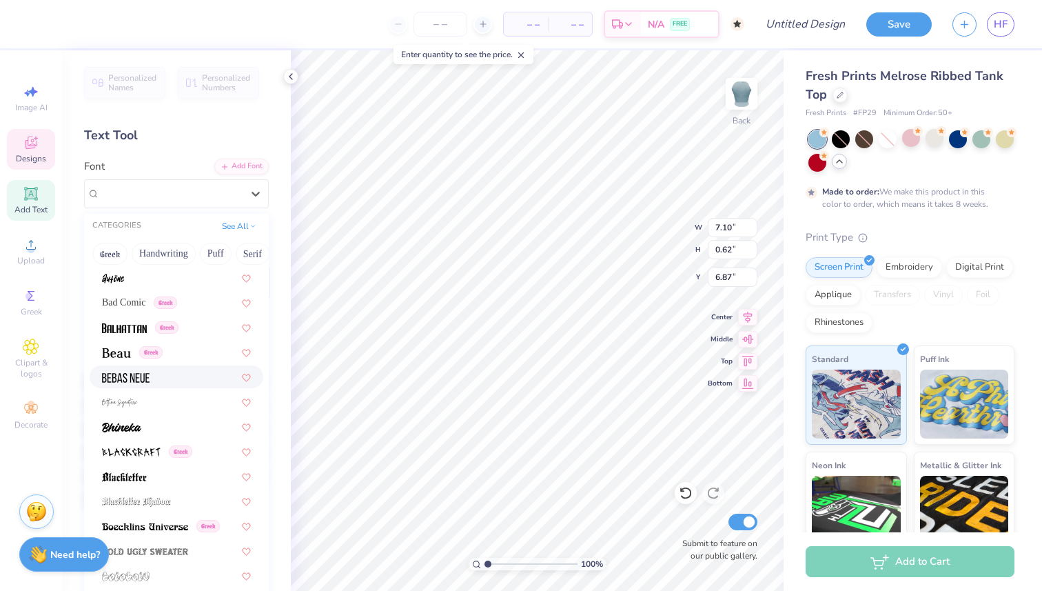
click at [198, 378] on div at bounding box center [176, 376] width 149 height 14
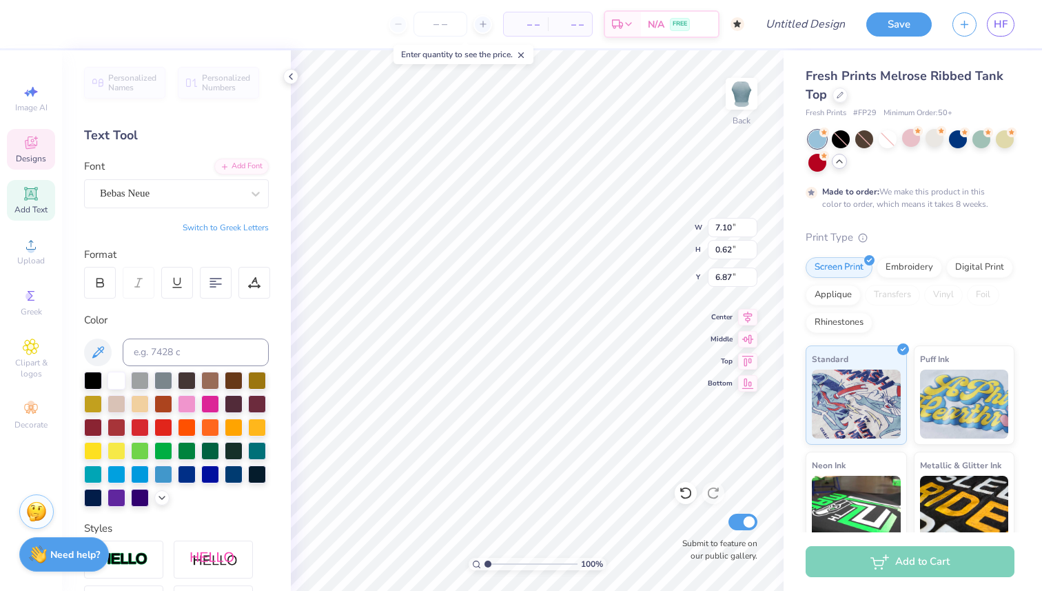
type input "5.31"
type input "0.44"
type input "6.97"
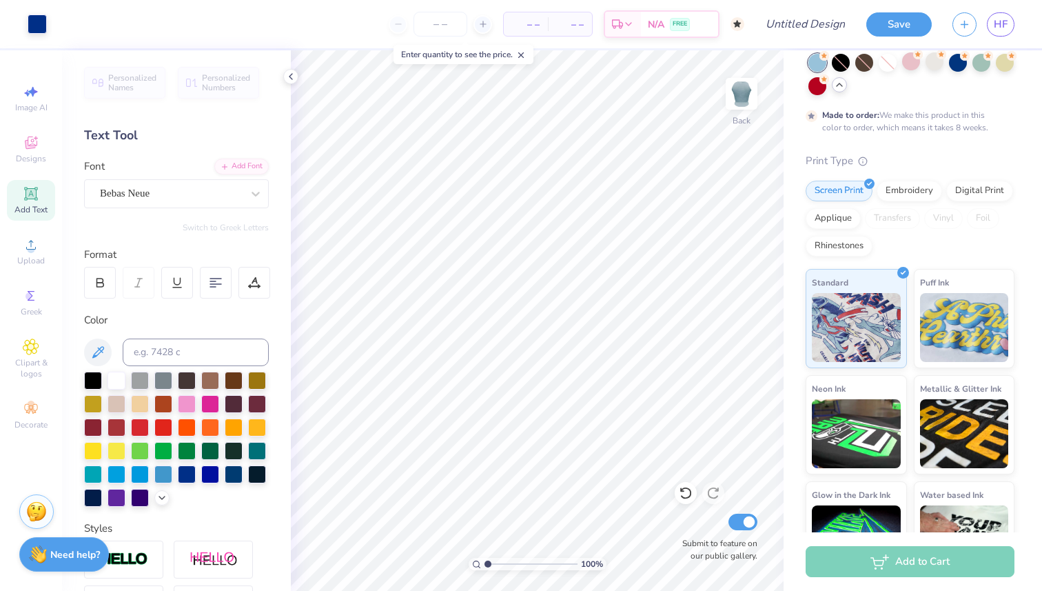
scroll to position [0, 0]
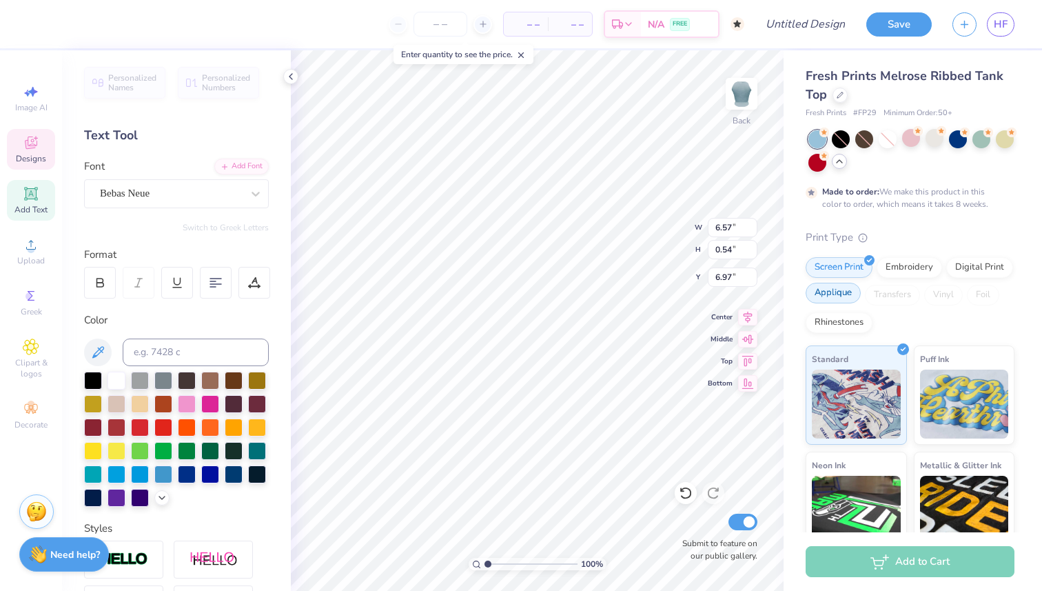
type input "6.57"
type input "0.54"
type input "6.92"
type input "7.51"
type input "8.97"
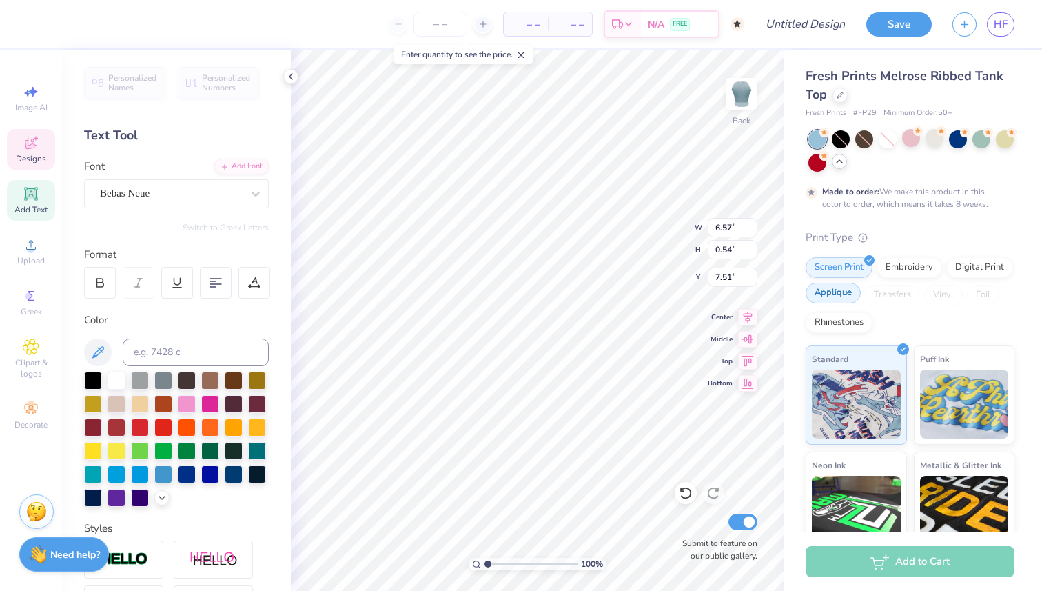
type input "1.31"
type input "5.98"
type input "3.59"
type input "7.65"
click at [294, 76] on icon at bounding box center [290, 76] width 11 height 11
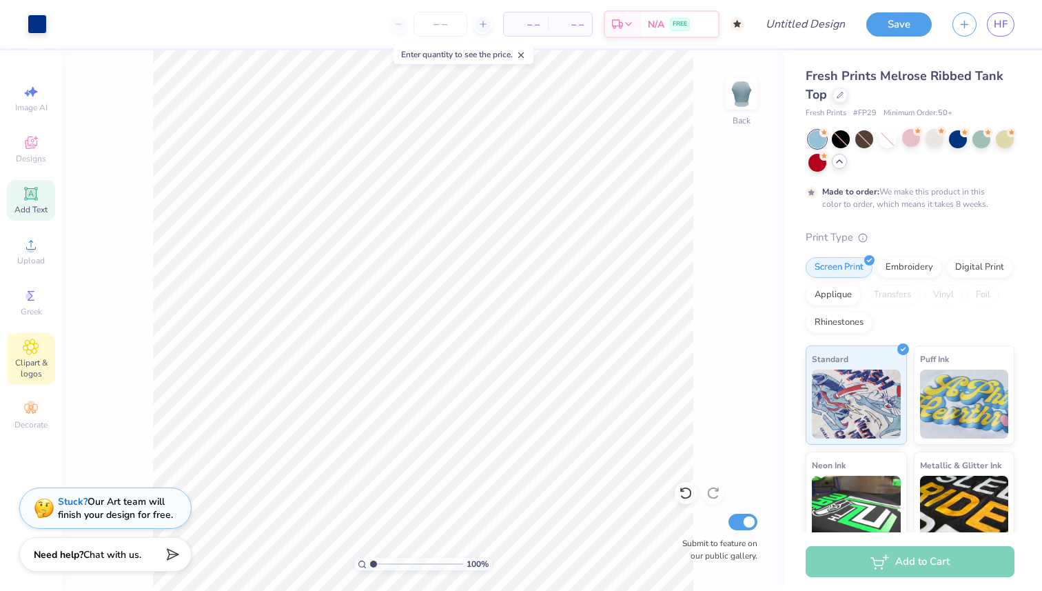
click at [31, 353] on icon at bounding box center [30, 346] width 15 height 15
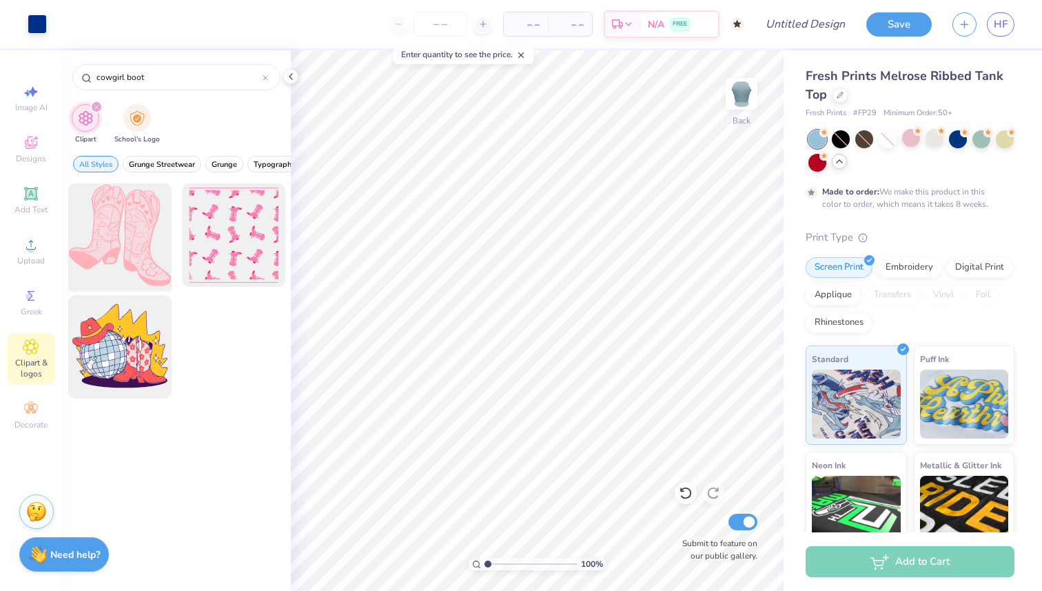
type input "cowgirl boot"
drag, startPoint x: 133, startPoint y: 251, endPoint x: 112, endPoint y: 247, distance: 21.0
click at [112, 247] on div at bounding box center [120, 235] width 114 height 114
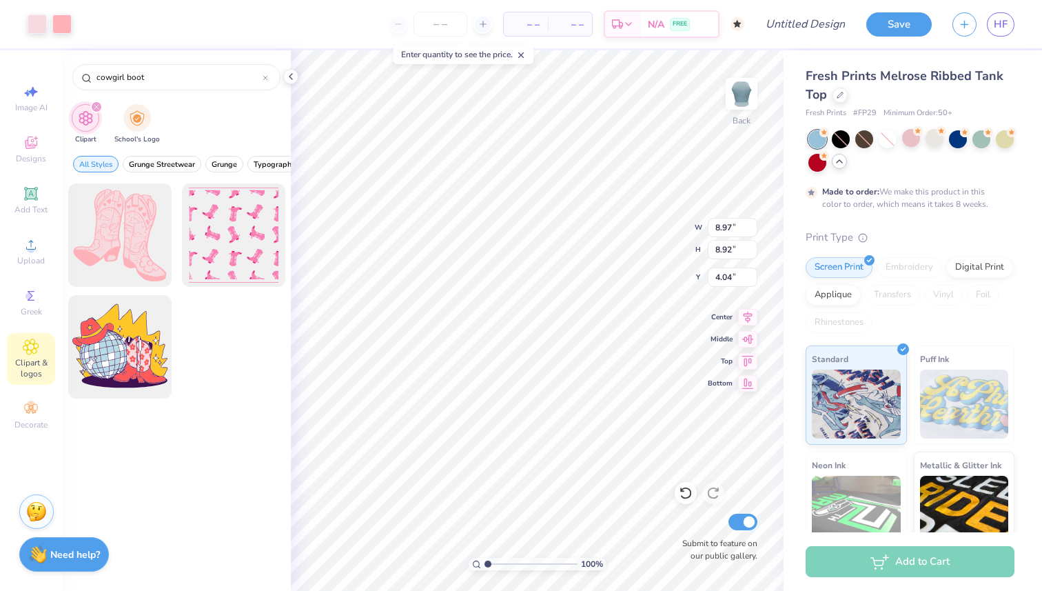
type input "3.86"
type input "3.84"
type input "9.19"
click at [61, 26] on div at bounding box center [61, 22] width 19 height 19
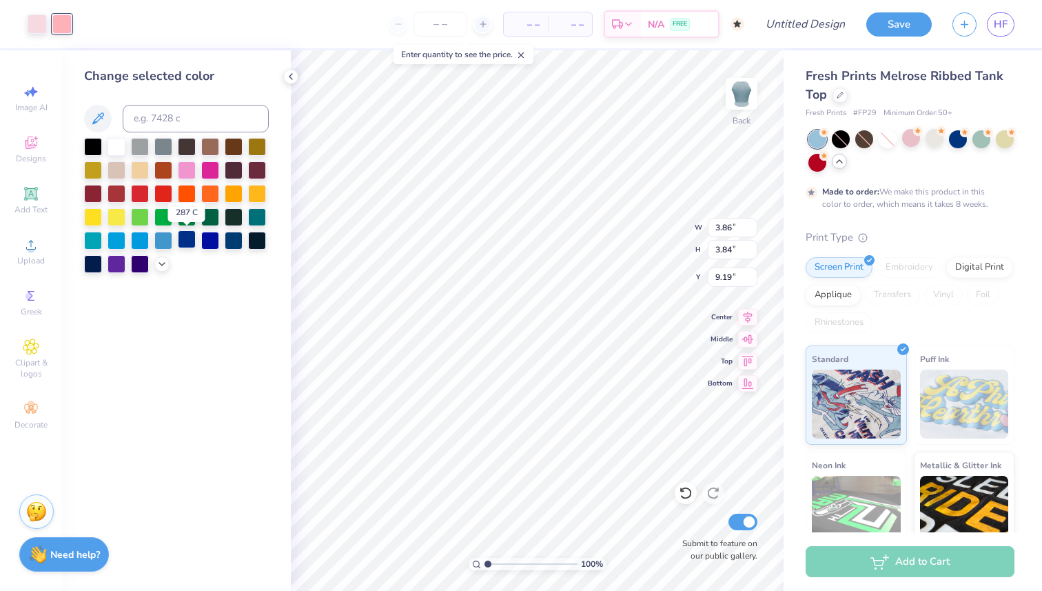
click at [186, 238] on div at bounding box center [187, 239] width 18 height 18
click at [39, 23] on div at bounding box center [37, 22] width 19 height 19
click at [161, 240] on div at bounding box center [163, 239] width 18 height 18
click at [116, 144] on div at bounding box center [116, 145] width 18 height 18
click at [97, 124] on icon at bounding box center [98, 118] width 17 height 17
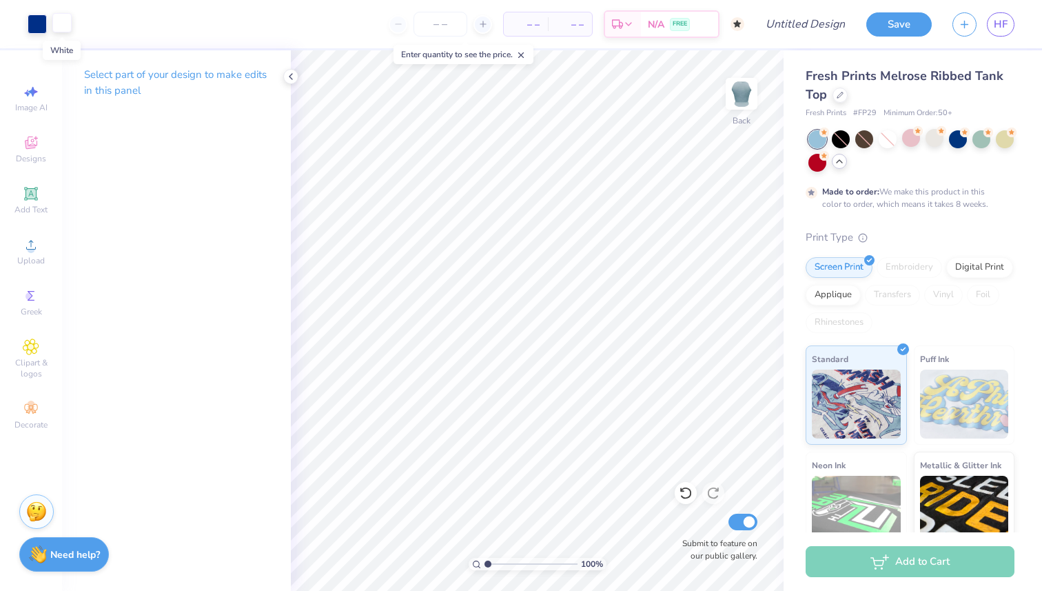
click at [60, 27] on div at bounding box center [61, 22] width 19 height 19
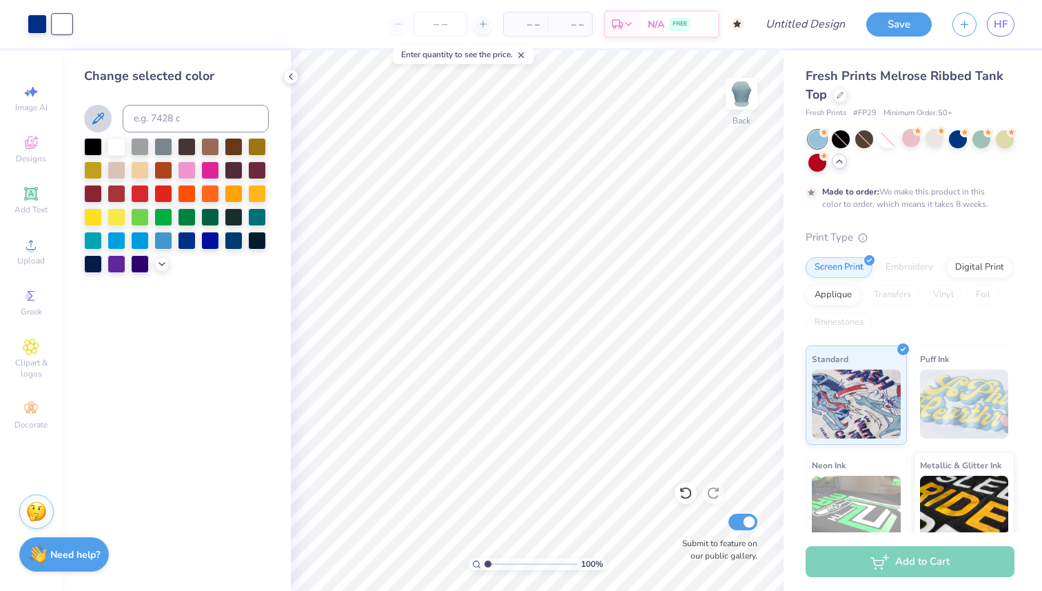
click at [103, 117] on icon at bounding box center [98, 118] width 17 height 17
click at [103, 116] on icon at bounding box center [98, 118] width 17 height 17
click at [90, 238] on div at bounding box center [93, 239] width 18 height 18
click at [157, 264] on icon at bounding box center [161, 262] width 11 height 11
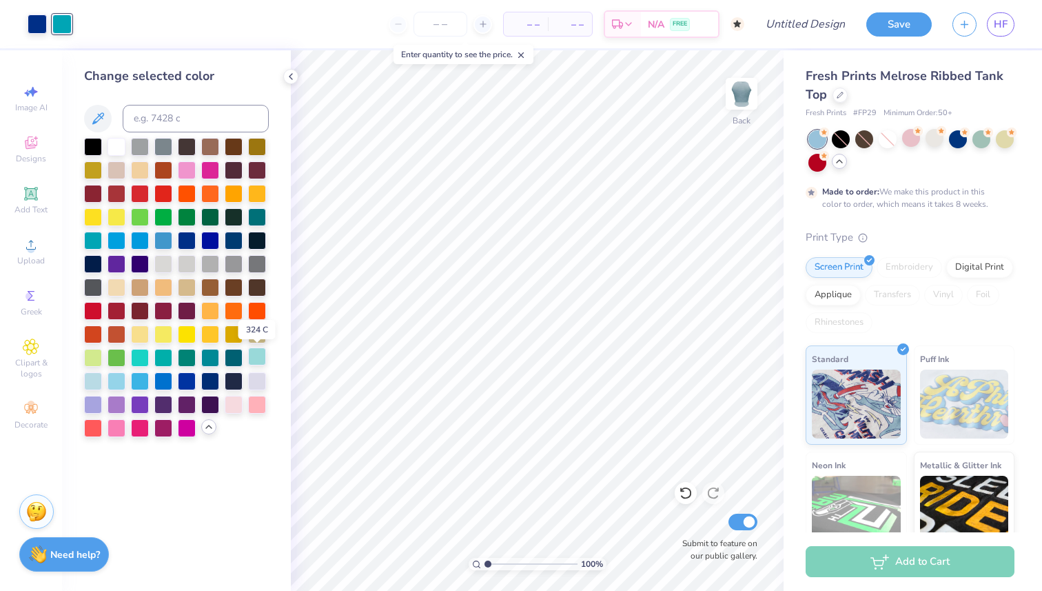
click at [256, 358] on div at bounding box center [257, 356] width 18 height 18
click at [96, 380] on div at bounding box center [93, 380] width 18 height 18
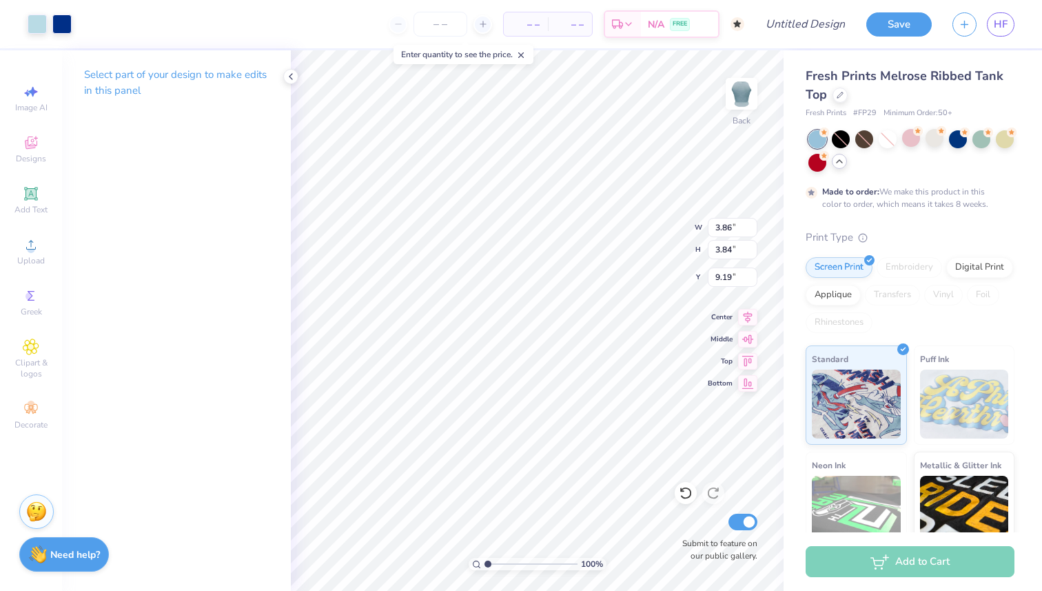
type input "2.61"
type input "2.60"
click at [574, 252] on li "Cut" at bounding box center [594, 251] width 108 height 28
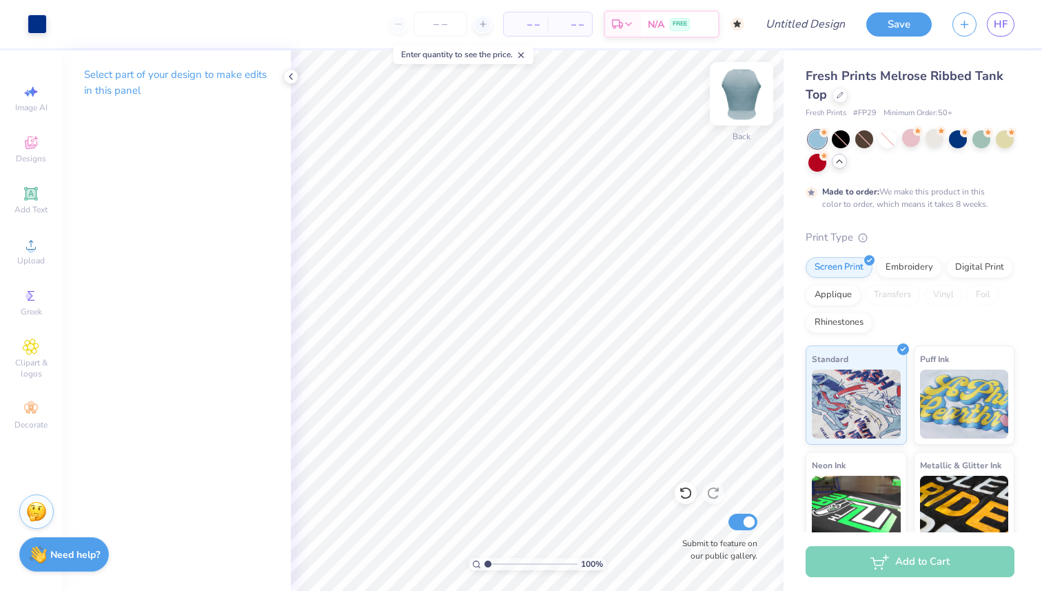
click at [745, 96] on img at bounding box center [741, 93] width 55 height 55
click at [563, 291] on li "Paste" at bounding box center [584, 289] width 108 height 27
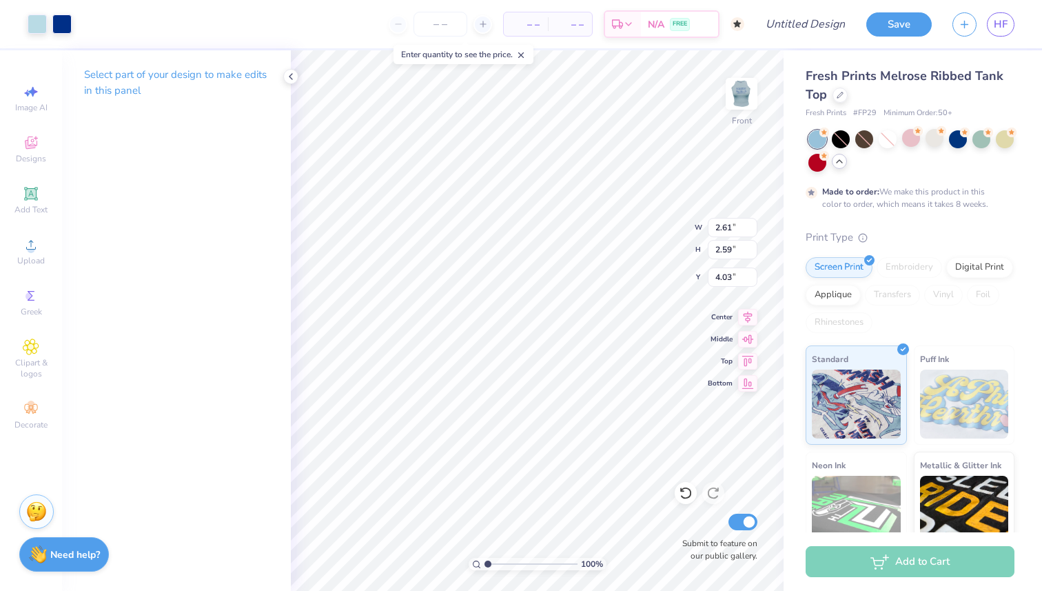
type input "3.93"
type input "3.91"
type input "5.86"
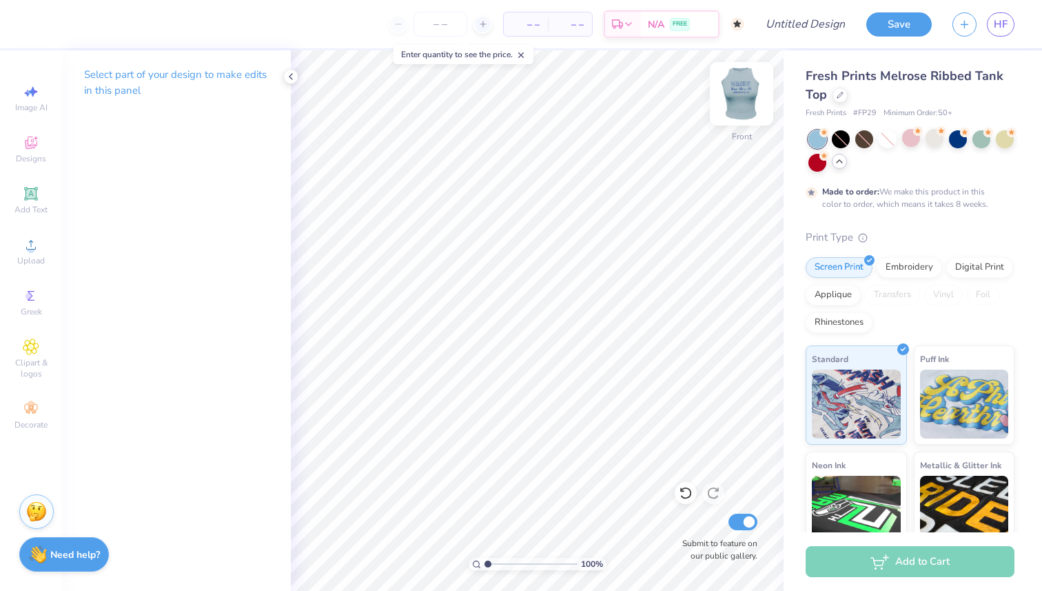
click at [739, 85] on img at bounding box center [741, 93] width 55 height 55
click at [39, 101] on div "Image AI" at bounding box center [31, 98] width 48 height 41
select select "4"
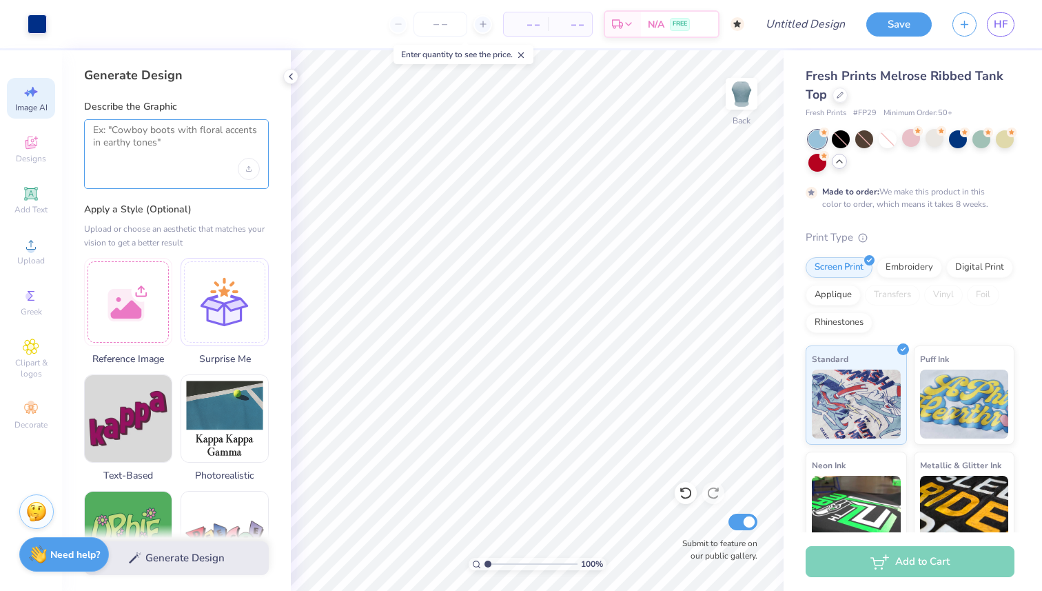
click at [155, 140] on textarea at bounding box center [176, 141] width 167 height 34
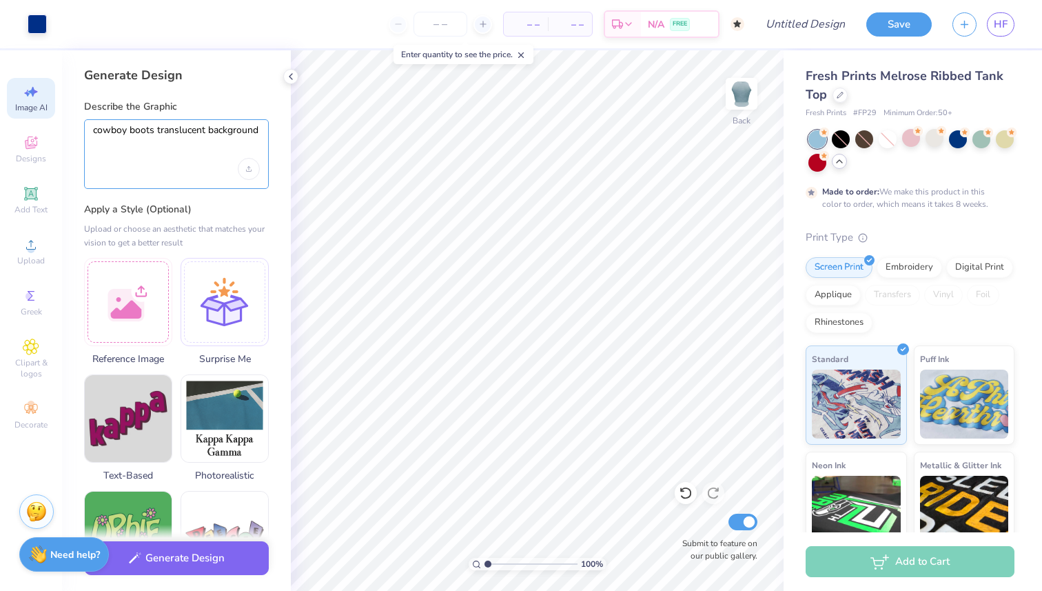
click at [156, 130] on textarea "cowboy boots translucent background" at bounding box center [176, 141] width 167 height 34
type textarea "cowboy boots sketch translucent background"
click at [252, 169] on div "Upload image" at bounding box center [249, 169] width 22 height 22
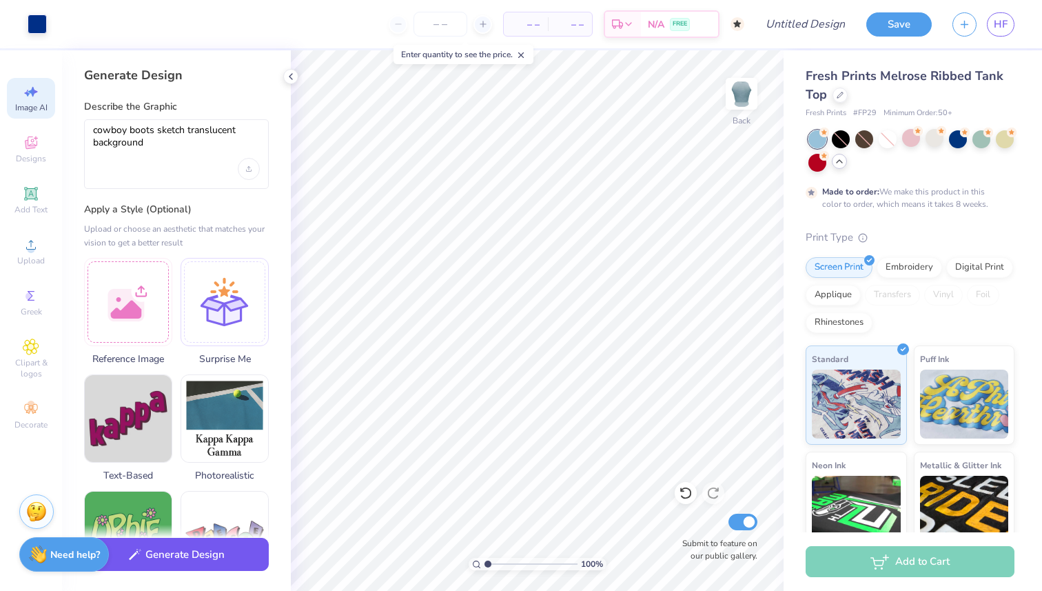
click at [185, 557] on button "Generate Design" at bounding box center [176, 554] width 185 height 34
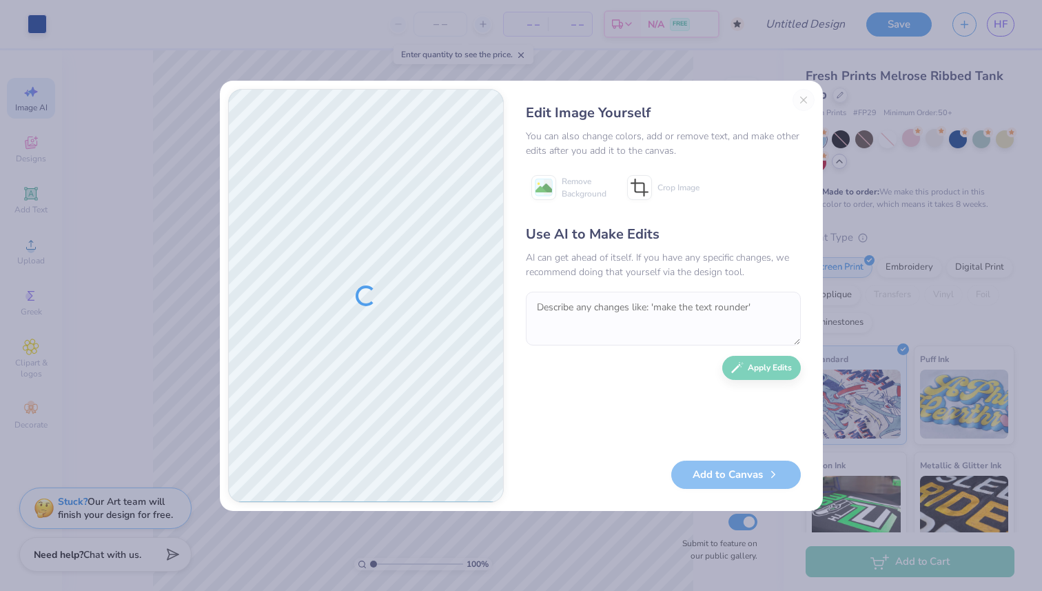
click at [803, 99] on div "Edit Image Yourself You can also change colors, add or remove text, and make ot…" at bounding box center [663, 295] width 303 height 413
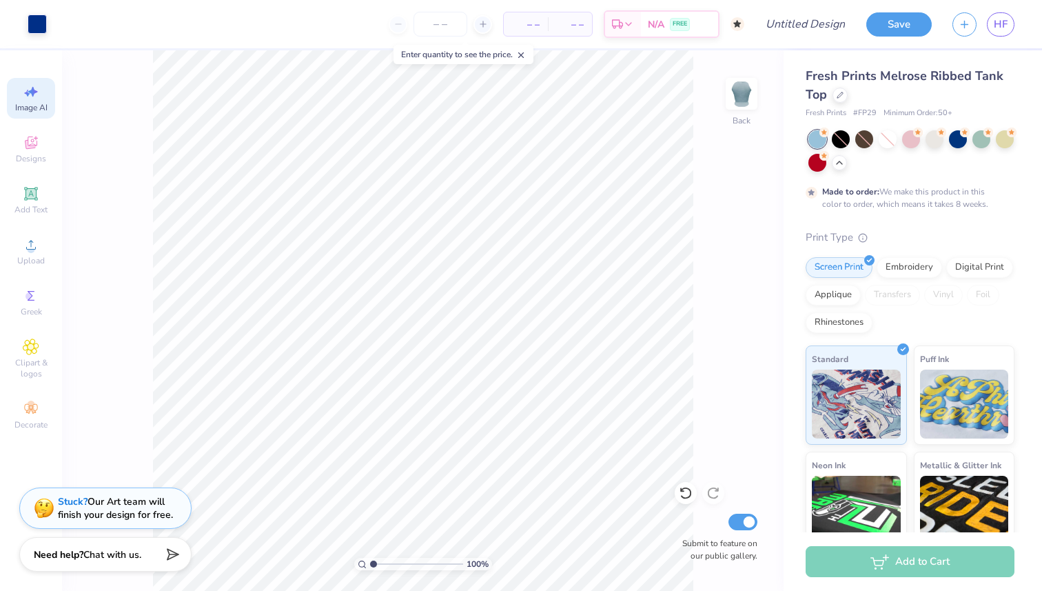
select select "4"
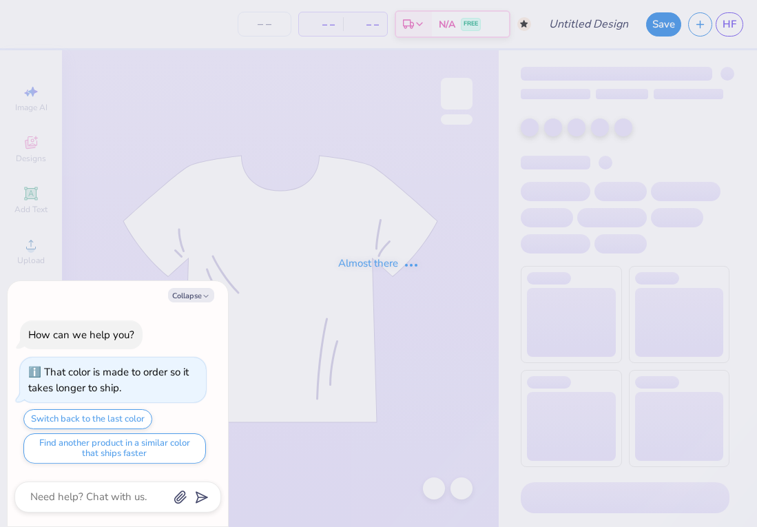
type input "Coastal Cowgirl Chapter Retreat Shirt"
type textarea "x"
type input "56"
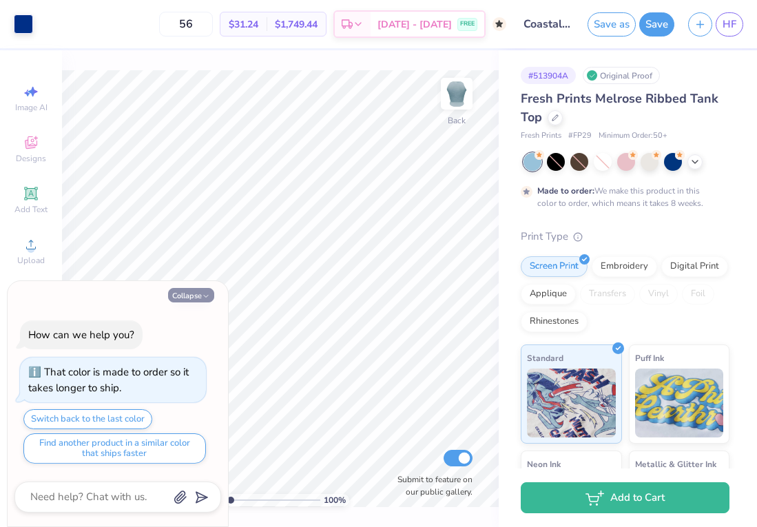
click at [201, 292] on button "Collapse" at bounding box center [191, 295] width 46 height 14
type textarea "x"
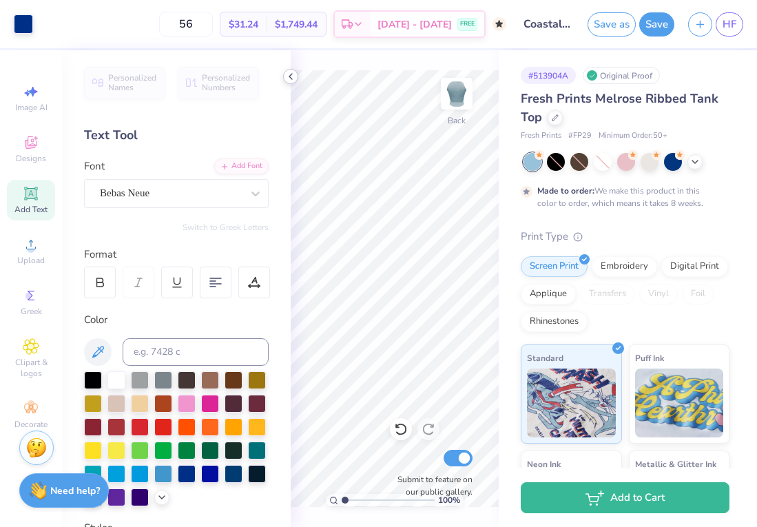
click at [287, 79] on icon at bounding box center [290, 76] width 11 height 11
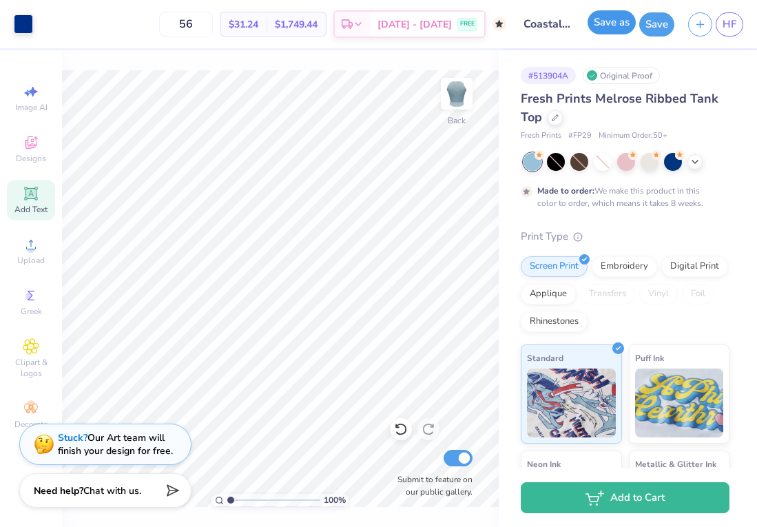
click at [608, 27] on button "Save as" at bounding box center [612, 22] width 48 height 24
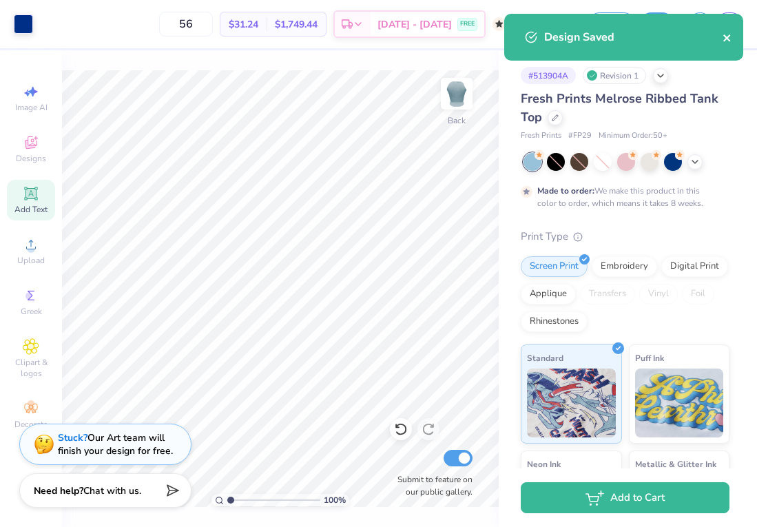
click at [726, 40] on icon "close" at bounding box center [728, 37] width 10 height 11
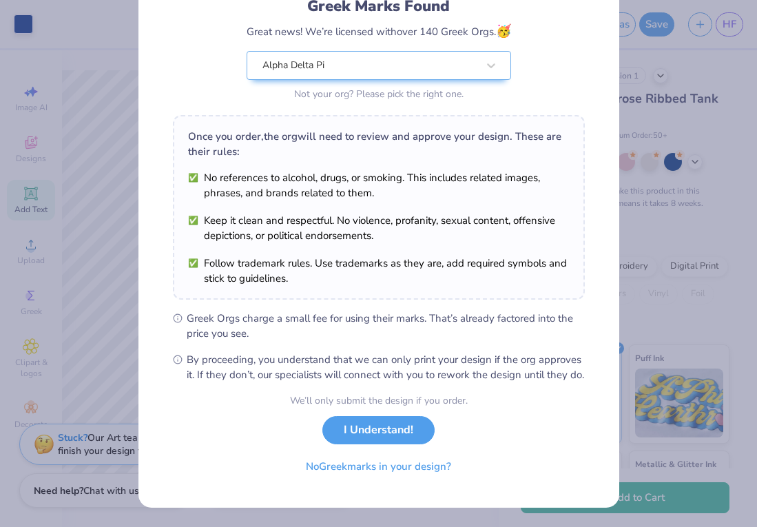
scroll to position [118, 0]
click at [375, 435] on button "I Understand!" at bounding box center [378, 427] width 112 height 28
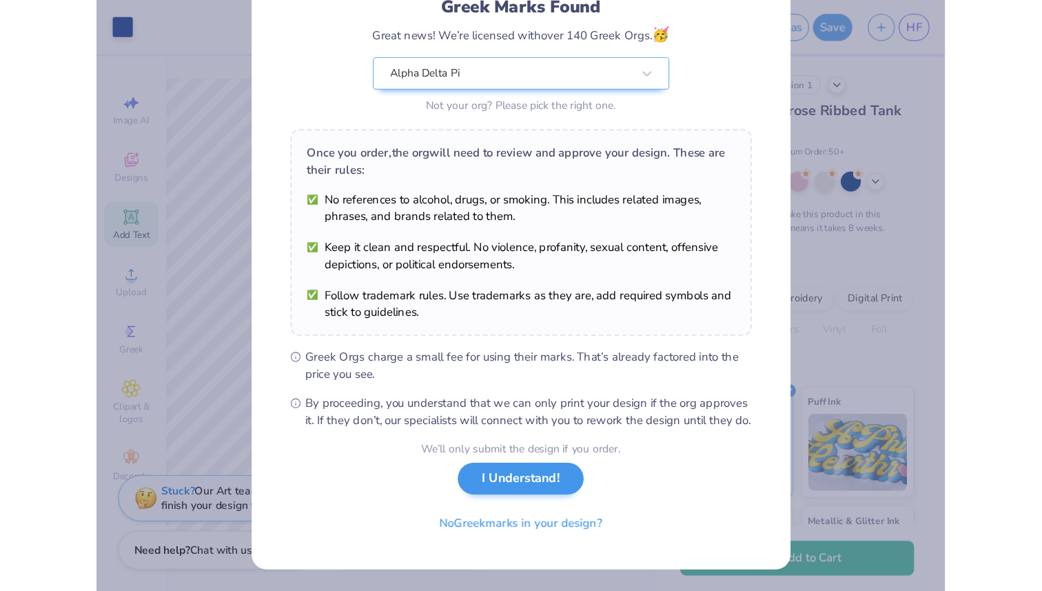
scroll to position [0, 0]
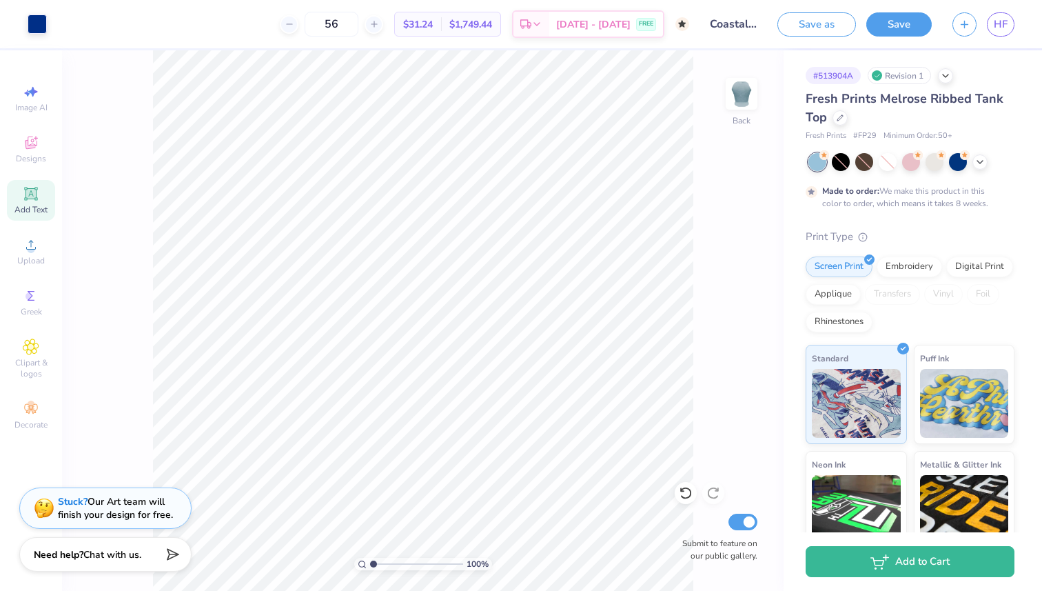
drag, startPoint x: 373, startPoint y: 563, endPoint x: 330, endPoint y: 563, distance: 42.7
click at [370, 526] on input "range" at bounding box center [416, 563] width 93 height 12
click at [757, 25] on span "HF" at bounding box center [1001, 25] width 14 height 16
